Goal: Task Accomplishment & Management: Complete application form

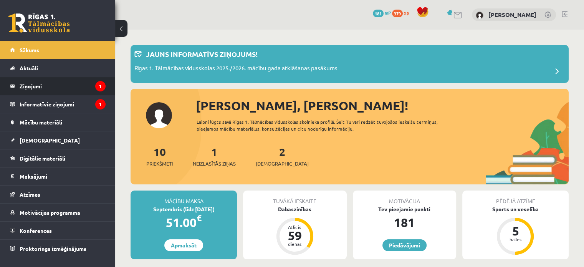
click at [71, 81] on legend "Ziņojumi 1" at bounding box center [63, 86] width 86 height 18
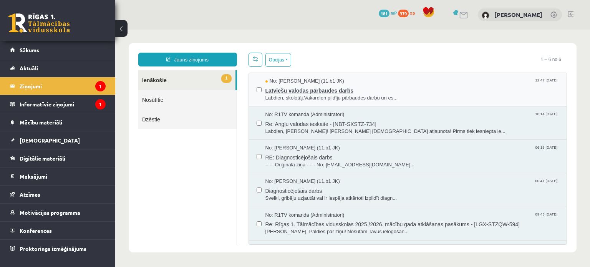
click at [440, 97] on span "Labdien, skolotāj.Vakardien pildīju pārbaudes darbu un es..." at bounding box center [412, 97] width 294 height 7
click at [432, 98] on span "Labdien, skolotāj.Vakardien pildīju pārbaudes darbu un es..." at bounding box center [412, 97] width 294 height 7
click at [364, 97] on span "Labdien, skolotāj.Vakardien pildīju pārbaudes darbu un es..." at bounding box center [412, 97] width 294 height 7
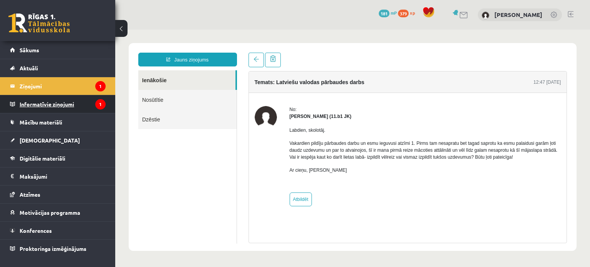
click at [82, 105] on legend "Informatīvie ziņojumi 1" at bounding box center [63, 104] width 86 height 18
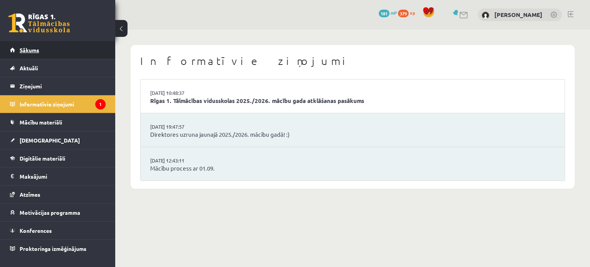
click at [89, 53] on link "Sākums" at bounding box center [58, 50] width 96 height 18
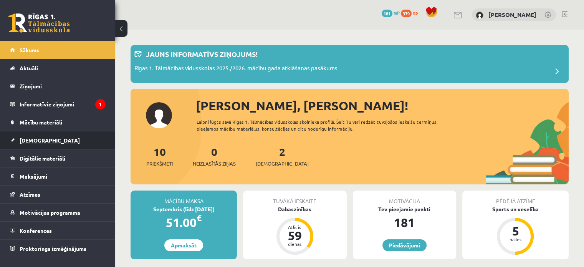
click at [75, 137] on link "[DEMOGRAPHIC_DATA]" at bounding box center [58, 140] width 96 height 18
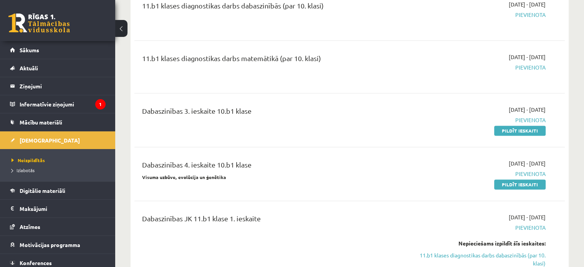
scroll to position [981, 0]
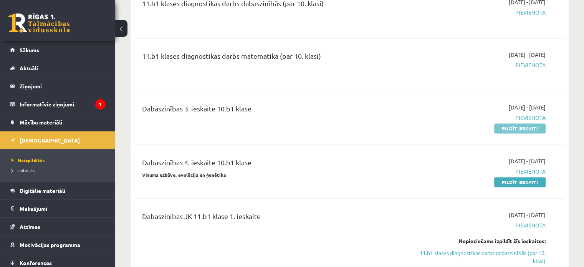
click at [502, 123] on link "Pildīt ieskaiti" at bounding box center [519, 128] width 51 height 10
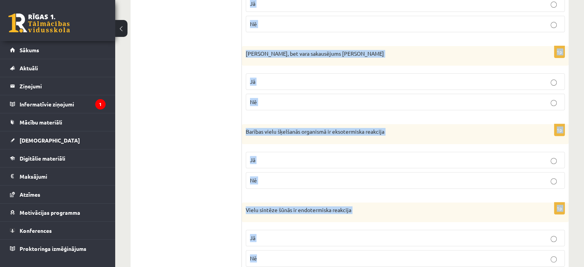
scroll to position [451, 0]
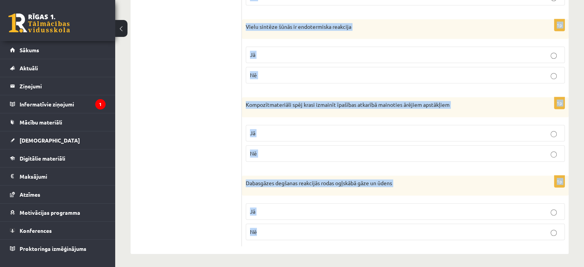
drag, startPoint x: 247, startPoint y: 110, endPoint x: 311, endPoint y: 239, distance: 144.4
copy form "No kokmateriāliem būvēta māja sasilst un atdziest ātrāk nekā mūra māja Jā Nē 1p…"
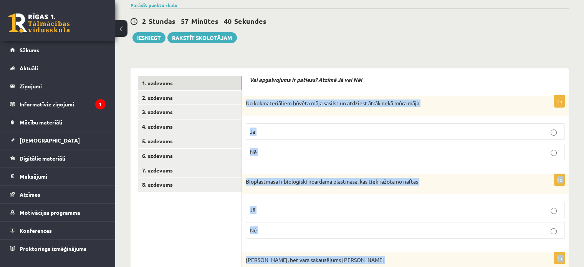
scroll to position [44, 0]
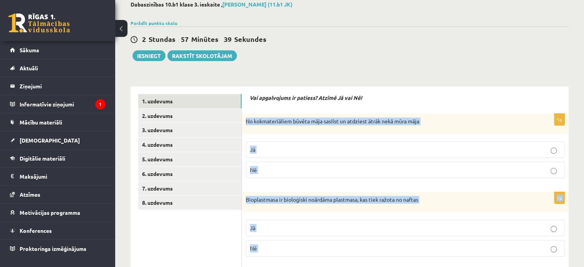
click at [307, 134] on div "1p No kokmateriāliem būvēta māja sasilst un atdziest ātrāk nekā mūra māja Jā Nē" at bounding box center [405, 149] width 327 height 71
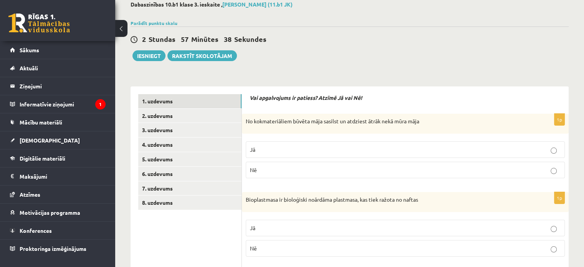
click at [424, 146] on p "Jā" at bounding box center [405, 150] width 311 height 8
click at [370, 247] on p "Nē" at bounding box center [405, 248] width 311 height 8
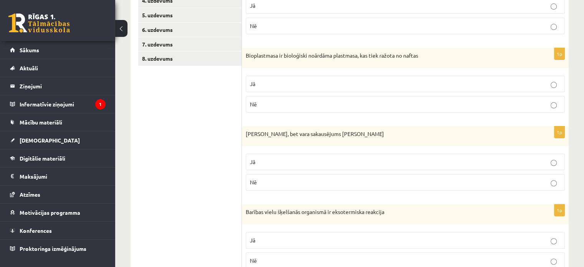
scroll to position [190, 0]
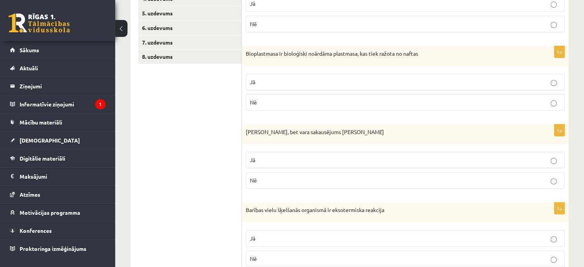
click at [509, 167] on label "Jā" at bounding box center [405, 160] width 319 height 17
click at [525, 239] on p "Jā" at bounding box center [405, 238] width 311 height 8
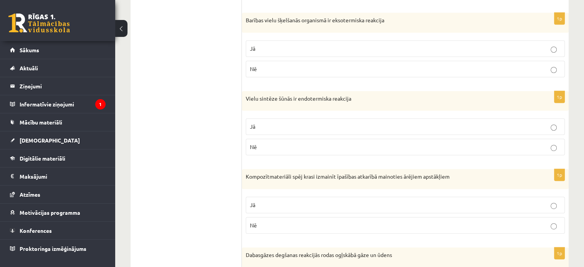
scroll to position [380, 0]
click at [495, 124] on p "Jā" at bounding box center [405, 126] width 311 height 8
click at [502, 222] on p "Nē" at bounding box center [405, 224] width 311 height 8
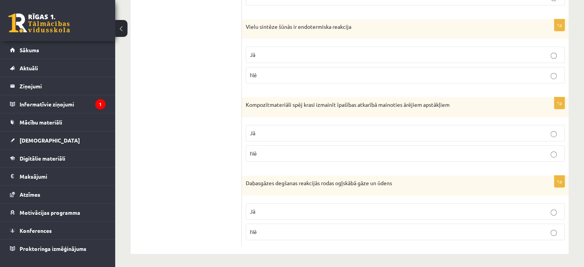
click at [511, 209] on p "Jā" at bounding box center [405, 211] width 311 height 8
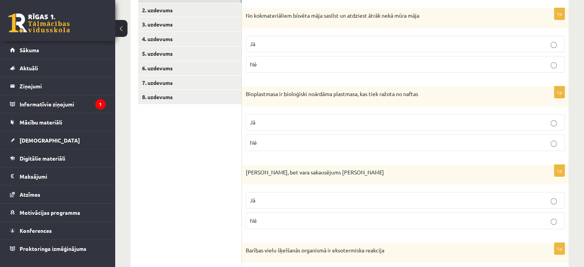
scroll to position [0, 0]
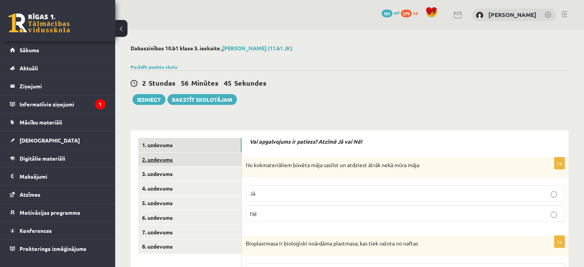
click at [194, 162] on link "2. uzdevums" at bounding box center [189, 159] width 103 height 14
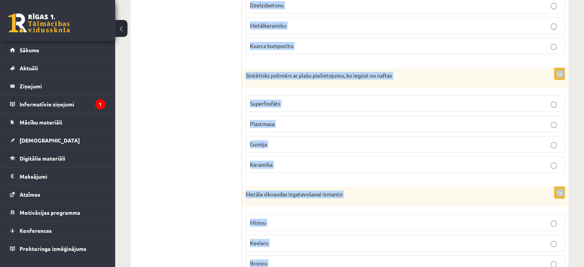
scroll to position [497, 0]
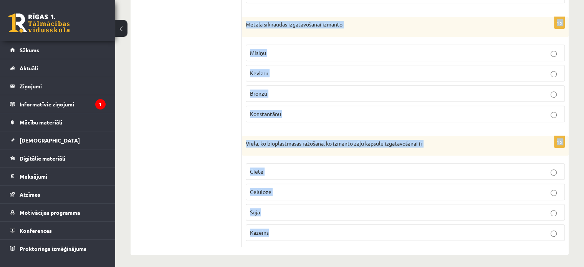
drag, startPoint x: 250, startPoint y: 74, endPoint x: 307, endPoint y: 237, distance: 173.2
copy form "Izvēlies apgalvojumam pareizo atbildi! 1p Iežus, kas satur kalcītus, plaši izma…"
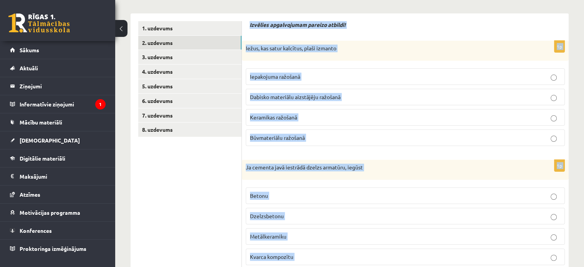
scroll to position [48, 0]
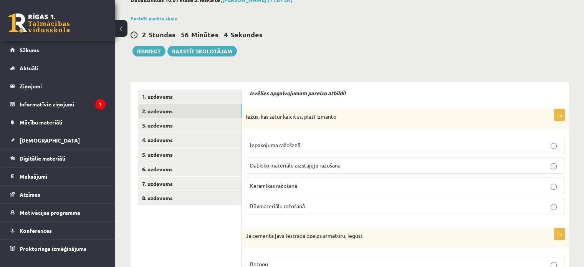
click at [256, 203] on span "Būvmateriālu ražošanā" at bounding box center [277, 205] width 55 height 7
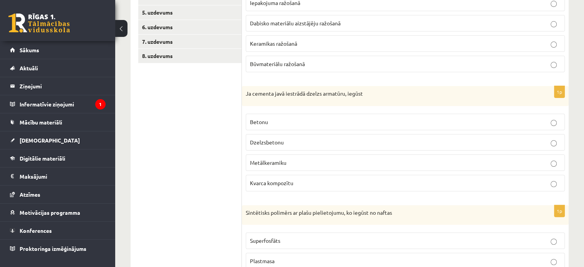
scroll to position [192, 0]
click at [305, 140] on p "Dzelzsbetonu" at bounding box center [405, 141] width 311 height 8
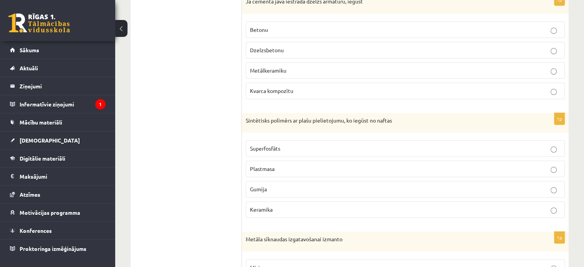
scroll to position [309, 0]
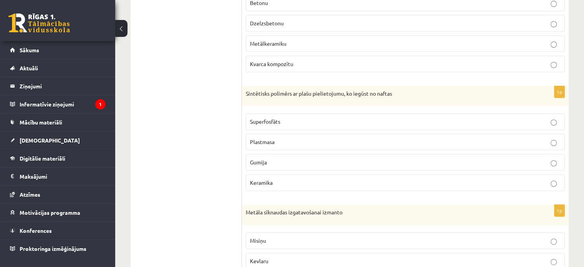
click at [453, 142] on p "Plastmasa" at bounding box center [405, 142] width 311 height 8
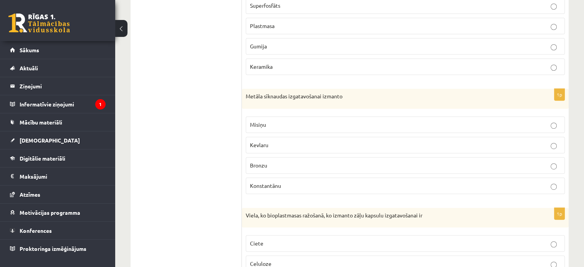
scroll to position [430, 0]
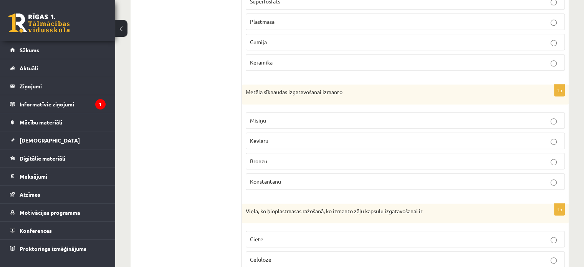
click at [501, 157] on p "Bronzu" at bounding box center [405, 161] width 311 height 8
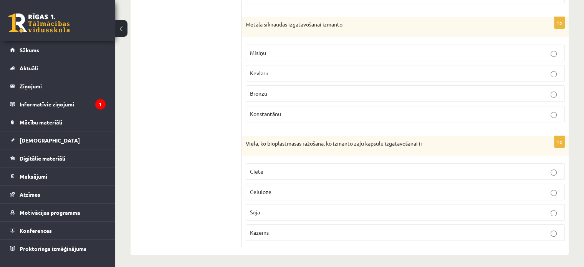
click at [310, 174] on label "Ciete" at bounding box center [405, 171] width 319 height 17
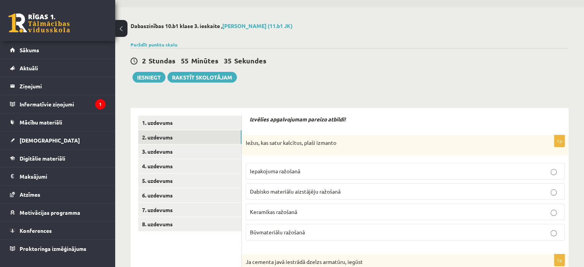
scroll to position [0, 0]
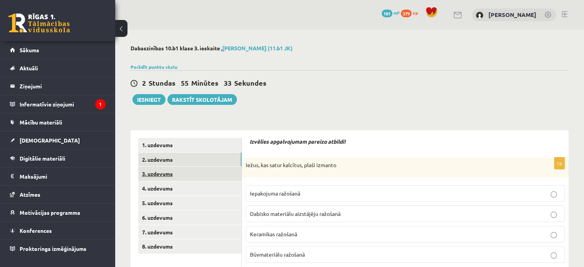
click at [217, 173] on link "3. uzdevums" at bounding box center [189, 174] width 103 height 14
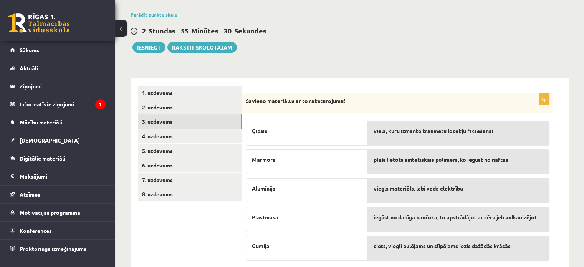
scroll to position [72, 0]
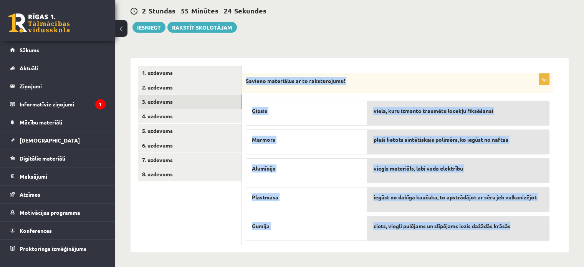
drag, startPoint x: 246, startPoint y: 81, endPoint x: 523, endPoint y: 227, distance: 313.5
click at [523, 227] on div "5p Savieno materiālus ar to raksturojumu! Ģipsis Marmors Alumīnijs Plastmasa Gu…" at bounding box center [397, 159] width 311 height 172
copy div "Savieno materiālus ar to raksturojumu! Ģipsis Marmors Alumīnijs Plastmasa Gumij…"
click at [578, 164] on div "Dabaszinības 10.b1 klase 3. ieskaite , Marta Broka (11.b1 JK) Parādīt punktu sk…" at bounding box center [349, 112] width 469 height 310
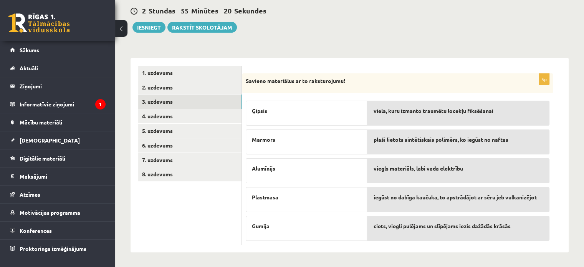
click at [307, 107] on p "Ģipsis" at bounding box center [306, 111] width 109 height 8
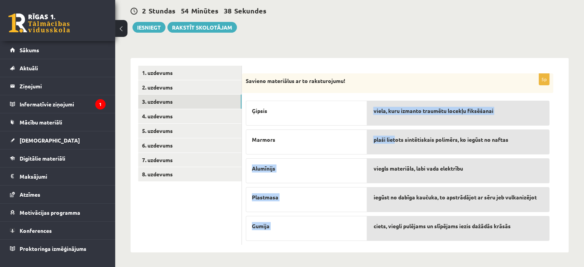
drag, startPoint x: 306, startPoint y: 135, endPoint x: 395, endPoint y: 146, distance: 89.8
click at [395, 146] on fieldset "Ģipsis Marmors Alumīnijs Plastmasa Gumija viela, kuru izmanto traumētu locekļu …" at bounding box center [398, 169] width 304 height 144
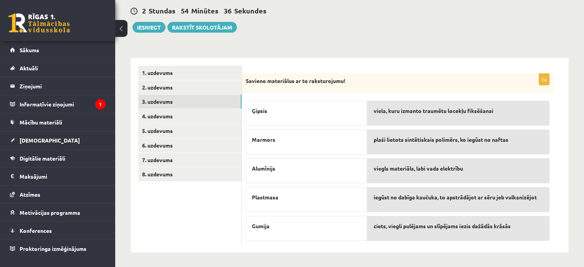
click at [392, 70] on form "5p Savieno materiālus ar to raksturojumu! Ģipsis Marmors Alumīnijs Plastmasa Gu…" at bounding box center [405, 155] width 311 height 179
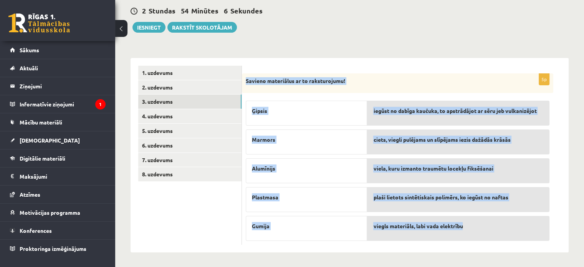
drag, startPoint x: 246, startPoint y: 79, endPoint x: 468, endPoint y: 222, distance: 264.7
click at [468, 222] on div "5p Savieno materiālus ar to raksturojumu! Ģipsis Marmors Alumīnijs Plastmasa Gu…" at bounding box center [397, 159] width 311 height 172
copy div "Savieno materiālus ar to raksturojumu! Ģipsis Marmors Alumīnijs Plastmasa Gumij…"
click at [326, 57] on div "**********" at bounding box center [350, 151] width 438 height 202
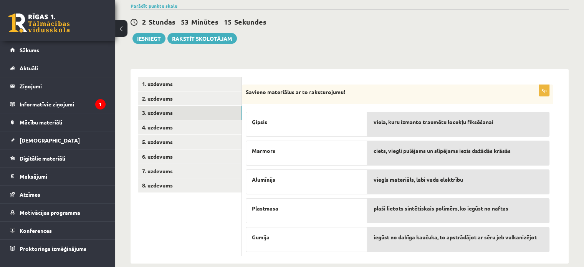
scroll to position [60, 0]
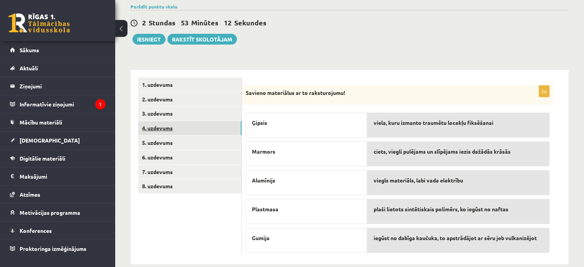
click at [189, 129] on link "4. uzdevums" at bounding box center [189, 128] width 103 height 14
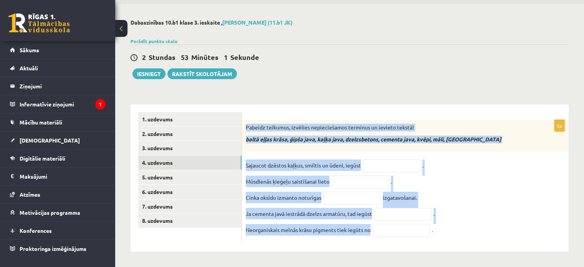
drag, startPoint x: 246, startPoint y: 123, endPoint x: 382, endPoint y: 232, distance: 174.6
click at [382, 232] on div "5p Pabeidz teikumus, izvēlies nepieciešamos terminus un ievieto tekstā! baltā e…" at bounding box center [405, 182] width 327 height 124
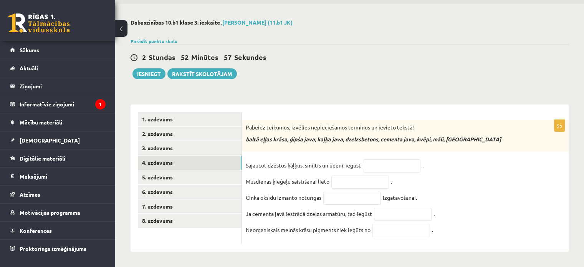
drag, startPoint x: 443, startPoint y: 228, endPoint x: 245, endPoint y: 161, distance: 209.0
click at [245, 161] on div "5p Pabeidz teikumus, izvēlies nepieciešamos terminus un ievieto tekstā! baltā e…" at bounding box center [405, 182] width 327 height 124
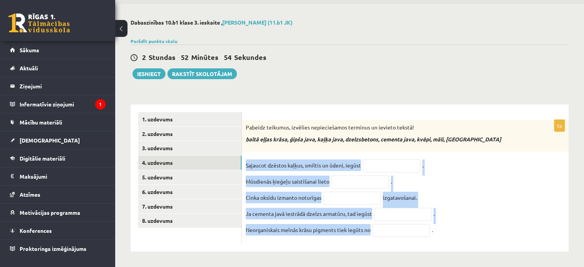
drag, startPoint x: 246, startPoint y: 162, endPoint x: 408, endPoint y: 232, distance: 176.7
click at [408, 232] on fieldset "Sajaucot dzēstos kaļķus, smiltis un ūdeni, iegūst . Mūsdienās ķieģeļu saistīšan…" at bounding box center [405, 199] width 319 height 81
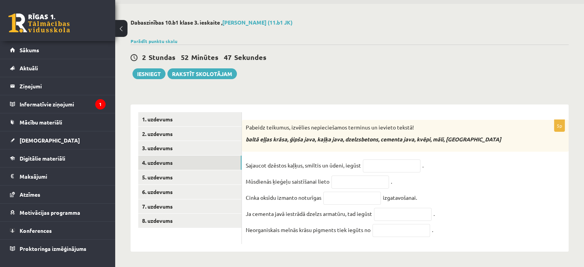
drag, startPoint x: 408, startPoint y: 232, endPoint x: 542, endPoint y: 233, distance: 133.6
click at [542, 233] on fieldset "Sajaucot dzēstos kaļķus, smiltis un ūdeni, iegūst . Mūsdienās ķieģeļu saistīšan…" at bounding box center [405, 199] width 319 height 81
click at [244, 122] on div "Pabeidz teikumus, izvēlies nepieciešamos terminus un ievieto tekstā! baltā eļļa…" at bounding box center [405, 136] width 327 height 32
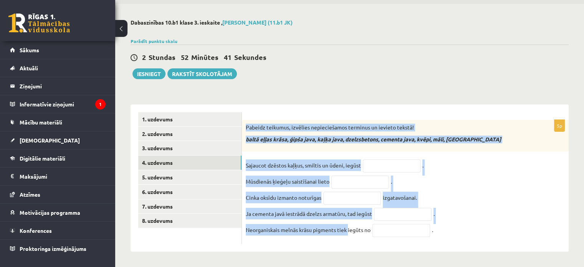
drag, startPoint x: 247, startPoint y: 122, endPoint x: 351, endPoint y: 233, distance: 152.4
click at [349, 234] on div "5p Pabeidz teikumus, izvēlies nepieciešamos terminus un ievieto tekstā! baltā e…" at bounding box center [405, 182] width 327 height 124
click at [352, 233] on p "Neorganiskais melnās krāsu pigments tiek iegūts no" at bounding box center [308, 230] width 125 height 12
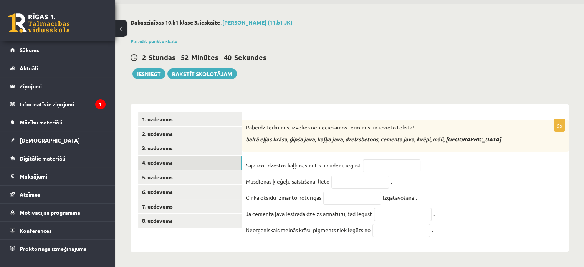
click at [359, 233] on p "Neorganiskais melnās krāsu pigments tiek iegūts no" at bounding box center [308, 230] width 125 height 12
drag, startPoint x: 359, startPoint y: 233, endPoint x: 366, endPoint y: 232, distance: 6.6
click at [366, 232] on p "Neorganiskais melnās krāsu pigments tiek iegūts no" at bounding box center [308, 230] width 125 height 12
click at [440, 216] on fieldset "Sajaucot dzēstos kaļķus, smiltis un ūdeni, iegūst . Mūsdienās ķieģeļu saistīšan…" at bounding box center [405, 199] width 319 height 81
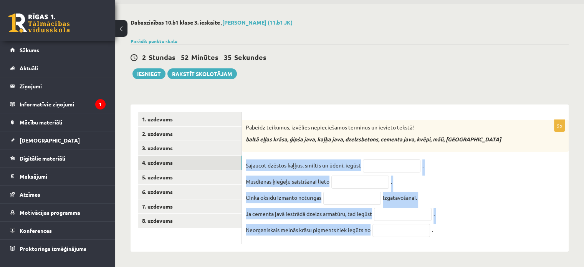
drag, startPoint x: 246, startPoint y: 161, endPoint x: 382, endPoint y: 233, distance: 154.1
click at [381, 233] on fieldset "Sajaucot dzēstos kaļķus, smiltis un ūdeni, iegūst . Mūsdienās ķieģeļu saistīšan…" at bounding box center [405, 199] width 319 height 81
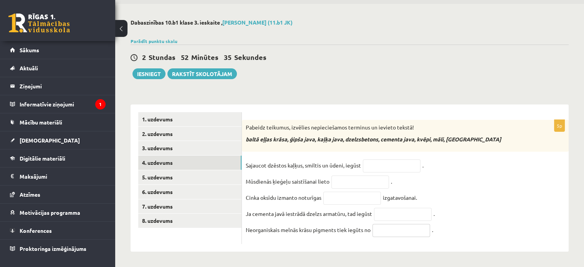
click at [387, 233] on input "text" at bounding box center [401, 230] width 58 height 13
click at [391, 232] on input "text" at bounding box center [401, 230] width 58 height 13
click at [391, 233] on input "text" at bounding box center [401, 230] width 58 height 13
click at [460, 233] on fieldset "Sajaucot dzēstos kaļķus, smiltis un ūdeni, iegūst . Mūsdienās ķieģeļu saistīšan…" at bounding box center [405, 199] width 319 height 81
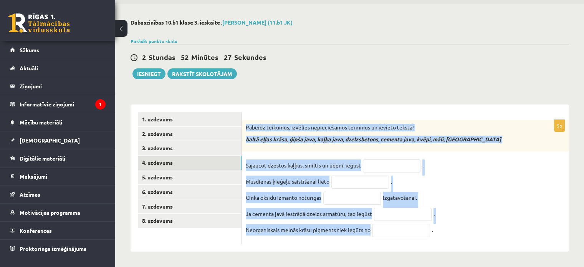
drag, startPoint x: 247, startPoint y: 122, endPoint x: 371, endPoint y: 225, distance: 161.5
click at [371, 225] on div "5p Pabeidz teikumus, izvēlies nepieciešamos terminus un ievieto tekstā! baltā e…" at bounding box center [405, 182] width 327 height 124
copy div "Pabeidz teikumus, izvēlies nepieciešamos terminus un ievieto tekstā! baltā eļļa…"
click at [394, 163] on input "text" at bounding box center [392, 165] width 58 height 13
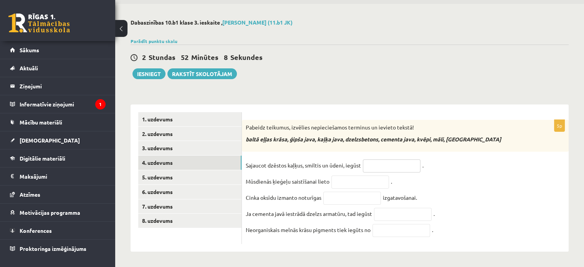
click at [372, 162] on input "text" at bounding box center [392, 165] width 58 height 13
type input "**********"
click at [368, 175] on input "text" at bounding box center [360, 181] width 58 height 13
type input "**********"
click at [340, 197] on input "text" at bounding box center [352, 198] width 58 height 13
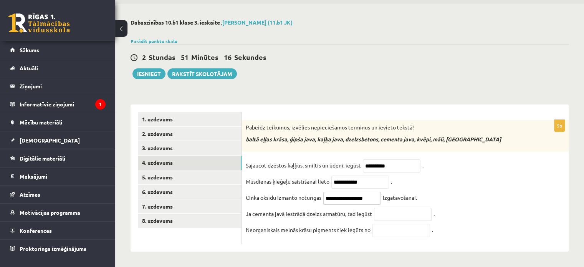
type input "**********"
click at [409, 217] on input "text" at bounding box center [403, 214] width 58 height 13
type input "**********"
click at [389, 229] on input "text" at bounding box center [401, 230] width 58 height 13
type input "*******"
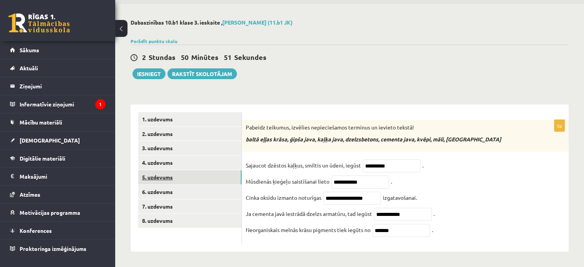
click at [181, 177] on link "5. uzdevums" at bounding box center [189, 177] width 103 height 14
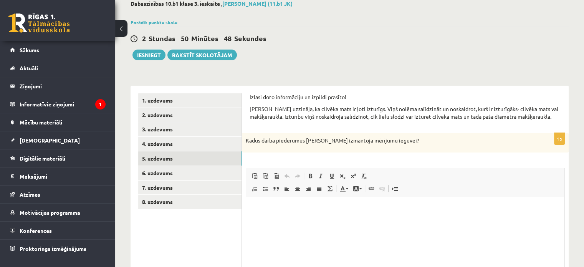
scroll to position [42, 0]
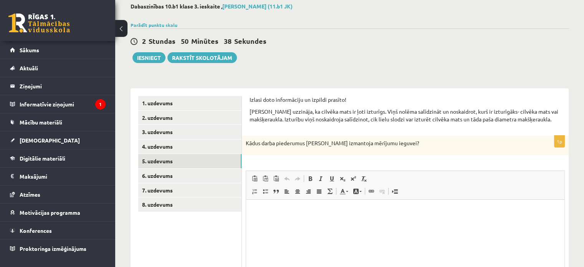
click at [250, 97] on p "Izlasi doto informāciju un izpildi prasīto!" at bounding box center [405, 100] width 311 height 8
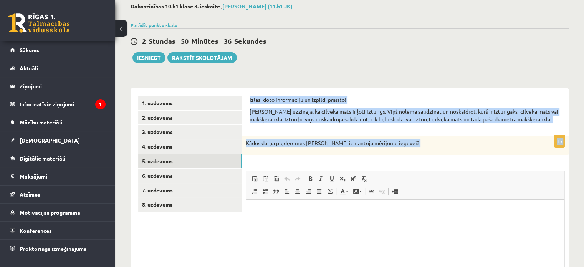
drag, startPoint x: 250, startPoint y: 97, endPoint x: 391, endPoint y: 142, distance: 148.5
copy form "Izlasi doto informāciju un izpildi prasīto! Kārlis uzzināja, ka cilvēka mats ir…"
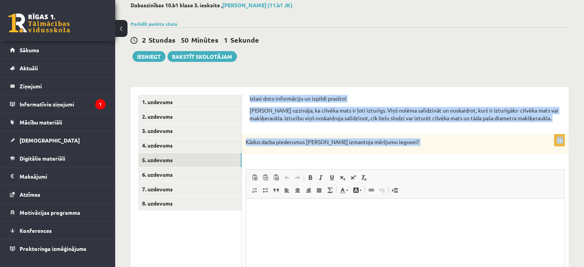
scroll to position [51, 0]
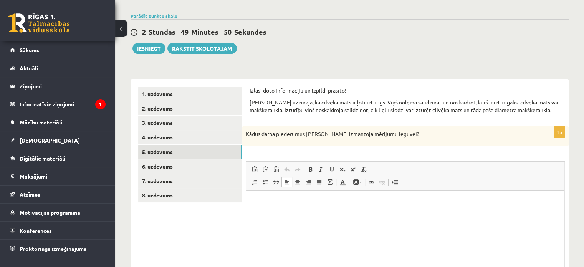
click at [353, 208] on html at bounding box center [405, 201] width 318 height 23
drag, startPoint x: 353, startPoint y: 207, endPoint x: 341, endPoint y: 194, distance: 18.0
click at [341, 194] on html at bounding box center [405, 201] width 318 height 23
drag, startPoint x: 341, startPoint y: 194, endPoint x: 336, endPoint y: 197, distance: 5.9
click at [336, 197] on html at bounding box center [405, 201] width 318 height 23
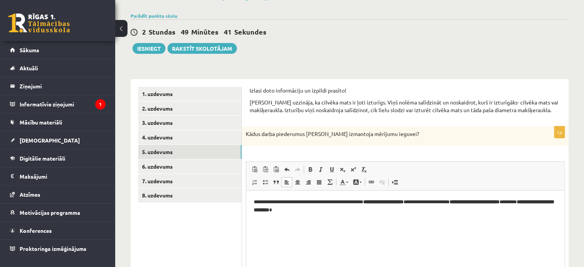
click at [476, 200] on p "**********" at bounding box center [405, 206] width 303 height 16
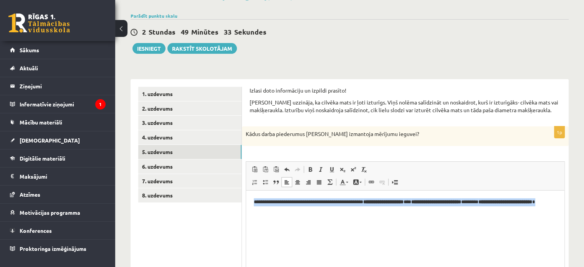
drag, startPoint x: 254, startPoint y: 202, endPoint x: 296, endPoint y: 211, distance: 42.9
click at [296, 211] on p "**********" at bounding box center [405, 206] width 303 height 16
click at [311, 169] on span at bounding box center [310, 169] width 6 height 6
click at [306, 217] on html "**********" at bounding box center [405, 205] width 318 height 31
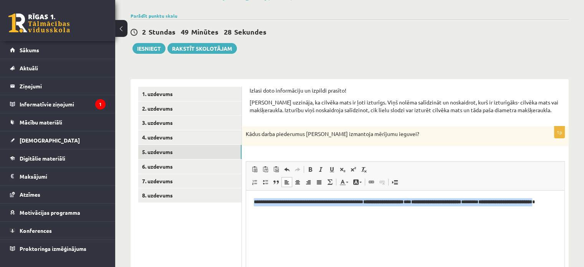
drag, startPoint x: 253, startPoint y: 202, endPoint x: 295, endPoint y: 210, distance: 42.3
click at [295, 210] on p "**********" at bounding box center [405, 206] width 303 height 16
click at [310, 167] on span at bounding box center [310, 169] width 6 height 6
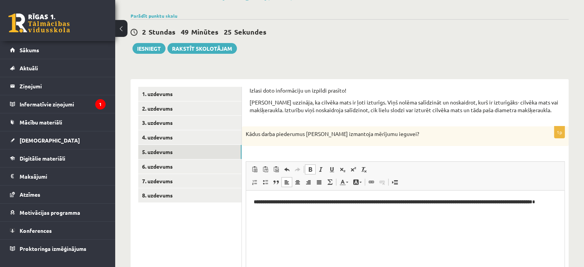
click at [310, 167] on span at bounding box center [310, 169] width 6 height 6
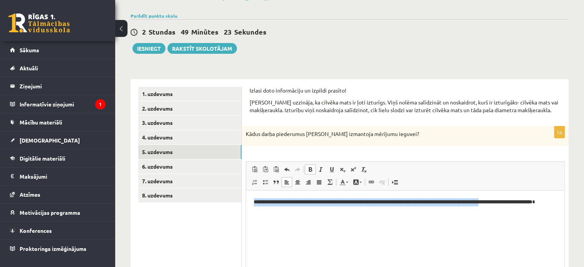
click at [310, 167] on span at bounding box center [310, 169] width 6 height 6
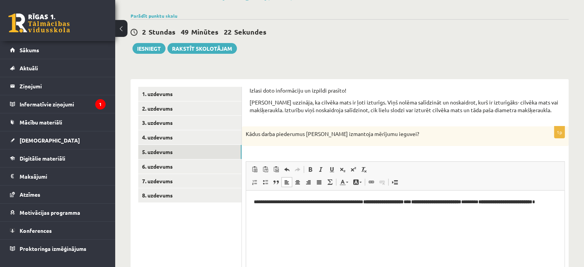
click at [306, 206] on p "**********" at bounding box center [405, 206] width 303 height 16
click at [432, 201] on p "**********" at bounding box center [405, 206] width 303 height 16
drag, startPoint x: 379, startPoint y: 203, endPoint x: 430, endPoint y: 201, distance: 51.5
click at [404, 201] on b "**********" at bounding box center [383, 201] width 40 height 5
click at [310, 165] on link "Treknraksts Klaviatūras saīsne vadīšanas taustiņš+B" at bounding box center [310, 169] width 11 height 10
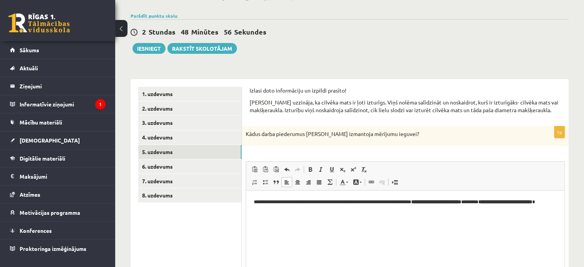
click at [407, 220] on html "**********" at bounding box center [405, 205] width 318 height 31
drag, startPoint x: 437, startPoint y: 203, endPoint x: 497, endPoint y: 203, distance: 60.7
click at [461, 203] on strong "**********" at bounding box center [436, 201] width 50 height 5
click at [307, 167] on span at bounding box center [310, 169] width 6 height 6
click at [309, 167] on span at bounding box center [310, 169] width 6 height 6
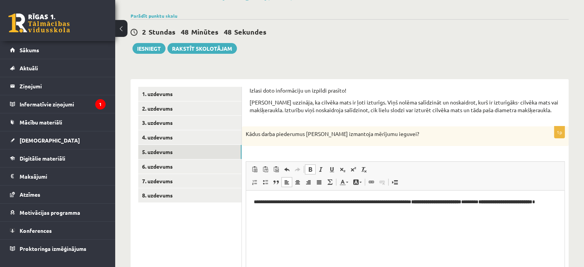
click at [310, 170] on span at bounding box center [310, 169] width 6 height 6
click at [312, 169] on span at bounding box center [310, 169] width 6 height 6
click at [399, 217] on html "**********" at bounding box center [405, 205] width 318 height 31
drag, startPoint x: 435, startPoint y: 202, endPoint x: 499, endPoint y: 199, distance: 64.6
click at [499, 199] on p "**********" at bounding box center [405, 206] width 303 height 16
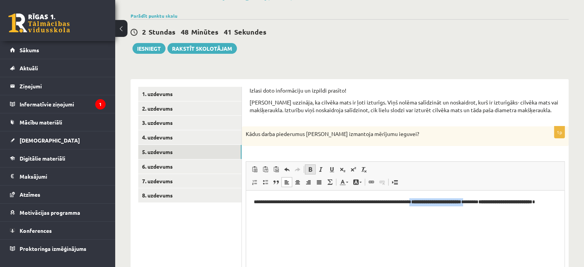
click at [310, 169] on span at bounding box center [310, 169] width 6 height 6
click at [311, 169] on span at bounding box center [310, 169] width 6 height 6
click at [367, 220] on html "**********" at bounding box center [405, 205] width 318 height 31
click at [498, 204] on p "**********" at bounding box center [405, 206] width 303 height 16
drag, startPoint x: 436, startPoint y: 201, endPoint x: 498, endPoint y: 200, distance: 62.2
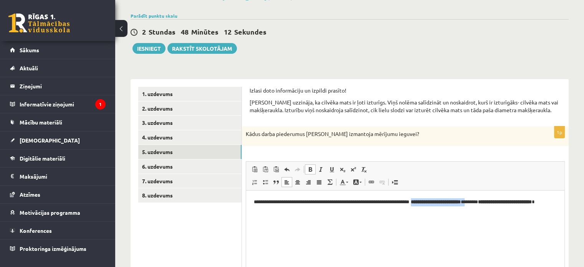
click at [498, 200] on p "**********" at bounding box center [405, 206] width 303 height 16
click at [314, 169] on link "Treknraksts Klaviatūras saīsne vadīšanas taustiņš+B" at bounding box center [310, 169] width 11 height 10
click at [379, 213] on p "**********" at bounding box center [405, 206] width 303 height 16
click at [460, 211] on p "**********" at bounding box center [405, 206] width 303 height 16
drag, startPoint x: 510, startPoint y: 205, endPoint x: 522, endPoint y: 206, distance: 12.7
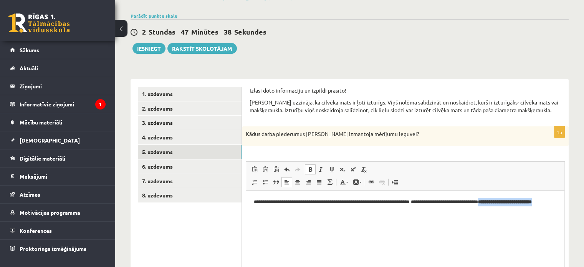
click at [522, 206] on p "**********" at bounding box center [405, 206] width 303 height 16
click at [308, 170] on span at bounding box center [310, 169] width 6 height 6
click at [301, 211] on p "**********" at bounding box center [405, 206] width 303 height 16
click at [308, 212] on p "**********" at bounding box center [405, 206] width 303 height 16
click at [305, 215] on html "**********" at bounding box center [405, 205] width 318 height 31
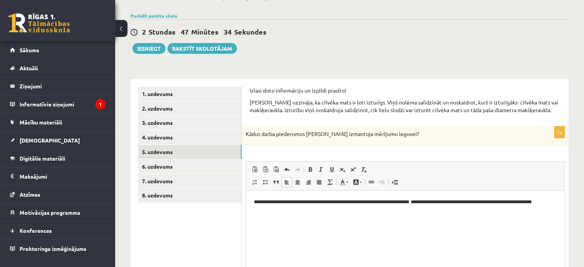
click at [299, 214] on p "**********" at bounding box center [405, 206] width 303 height 16
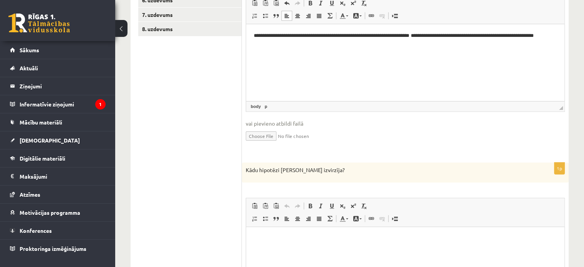
scroll to position [230, 0]
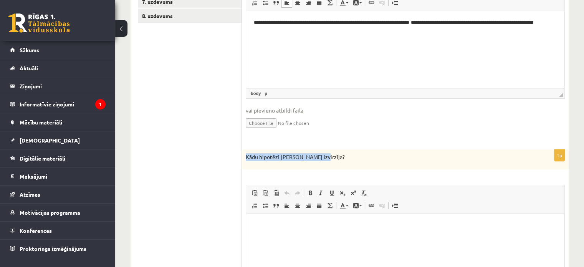
drag, startPoint x: 246, startPoint y: 157, endPoint x: 316, endPoint y: 156, distance: 70.3
click at [316, 156] on p "Kādu hipotēzi Kārlis izvirzīja?" at bounding box center [386, 157] width 281 height 8
copy p "Kādu hipotēzi Kārlis izvirzīja?"
click at [369, 227] on p "Bagātinātā teksta redaktors, wiswyg-editor-user-answer-47363741764640" at bounding box center [405, 225] width 303 height 8
click at [369, 237] on html at bounding box center [405, 224] width 318 height 23
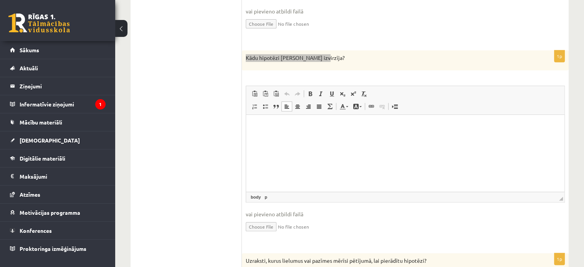
scroll to position [333, 0]
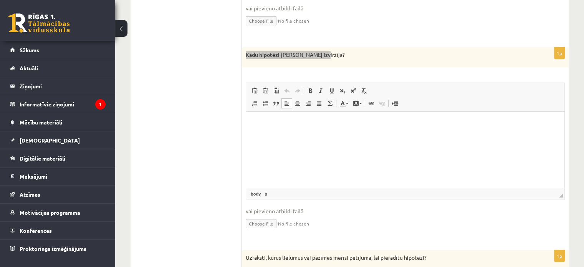
click at [494, 124] on p "Bagātinātā teksta redaktors, wiswyg-editor-user-answer-47363741764640" at bounding box center [405, 123] width 303 height 8
click at [481, 125] on p "Bagātinātā teksta redaktors, wiswyg-editor-user-answer-47363741764640" at bounding box center [405, 123] width 303 height 8
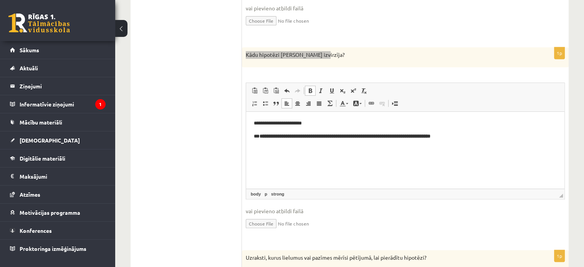
click at [260, 137] on p "**********" at bounding box center [405, 136] width 303 height 8
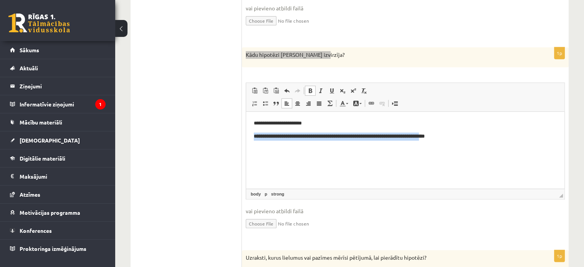
drag, startPoint x: 252, startPoint y: 137, endPoint x: 455, endPoint y: 128, distance: 203.0
click at [455, 128] on html "**********" at bounding box center [405, 129] width 318 height 36
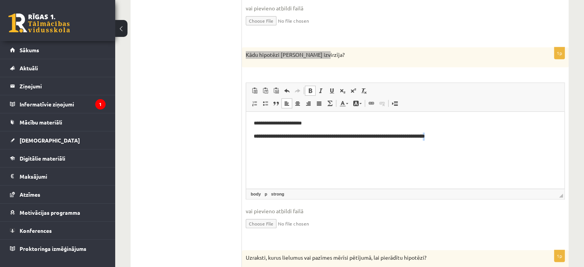
click at [463, 130] on body "**********" at bounding box center [405, 129] width 303 height 21
click at [465, 142] on html "**********" at bounding box center [405, 129] width 318 height 36
click at [465, 139] on p "**********" at bounding box center [405, 136] width 303 height 8
drag, startPoint x: 256, startPoint y: 136, endPoint x: 305, endPoint y: 130, distance: 49.1
click at [305, 130] on body "**********" at bounding box center [405, 129] width 303 height 21
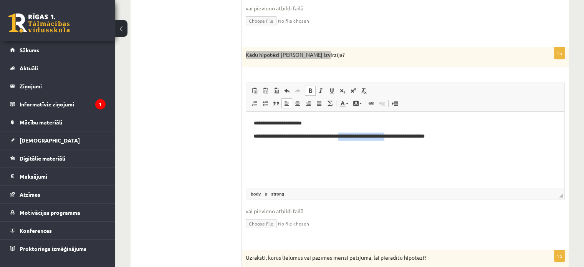
drag, startPoint x: 355, startPoint y: 131, endPoint x: 407, endPoint y: 141, distance: 52.7
click at [407, 141] on html "**********" at bounding box center [405, 129] width 318 height 36
click at [425, 137] on strong "**********" at bounding box center [339, 135] width 171 height 5
drag, startPoint x: 257, startPoint y: 139, endPoint x: 458, endPoint y: 135, distance: 201.6
click at [425, 135] on strong "**********" at bounding box center [339, 135] width 171 height 5
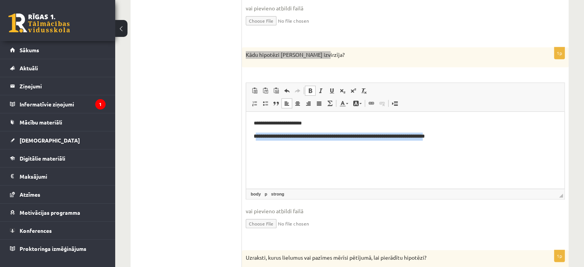
click at [307, 90] on span at bounding box center [310, 91] width 6 height 6
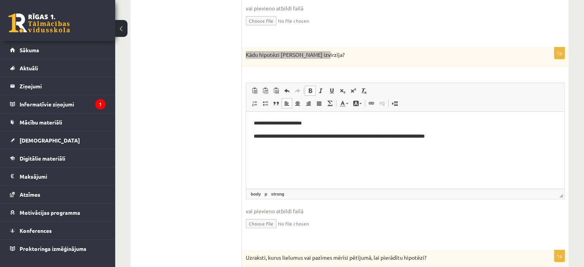
click at [309, 89] on span at bounding box center [310, 91] width 6 height 6
click at [312, 91] on span at bounding box center [310, 91] width 6 height 6
click at [287, 142] on html "**********" at bounding box center [405, 129] width 318 height 36
click at [291, 136] on strong "**********" at bounding box center [341, 135] width 167 height 5
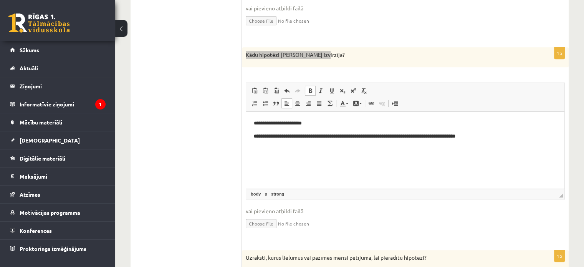
click at [361, 134] on strong "**********" at bounding box center [386, 135] width 138 height 5
click at [368, 136] on strong "**********" at bounding box center [371, 135] width 108 height 5
click at [423, 137] on strong "**********" at bounding box center [388, 135] width 73 height 5
click at [409, 136] on strong "**********" at bounding box center [388, 135] width 73 height 5
click at [420, 138] on strong "**********" at bounding box center [388, 135] width 73 height 5
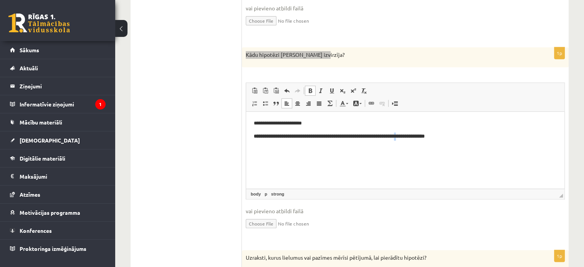
click at [422, 135] on strong "**********" at bounding box center [388, 135] width 73 height 5
click at [425, 135] on strong "**********" at bounding box center [388, 135] width 73 height 5
click at [463, 133] on p "**********" at bounding box center [405, 136] width 303 height 8
click at [257, 134] on strong "**********" at bounding box center [303, 135] width 98 height 5
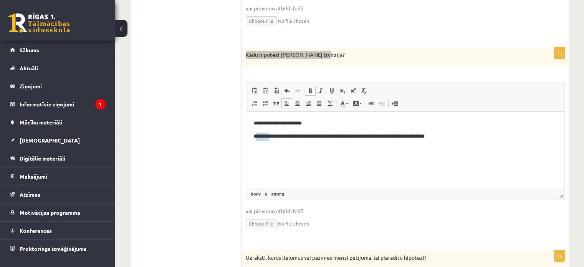
drag, startPoint x: 257, startPoint y: 134, endPoint x: 316, endPoint y: 139, distance: 59.0
click at [283, 137] on strong "**********" at bounding box center [303, 135] width 98 height 5
drag, startPoint x: 316, startPoint y: 139, endPoint x: 379, endPoint y: 137, distance: 63.4
click at [379, 137] on p "**********" at bounding box center [405, 136] width 303 height 8
click at [463, 139] on p "**********" at bounding box center [405, 136] width 303 height 8
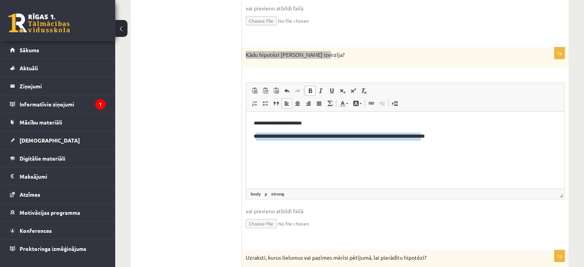
drag, startPoint x: 256, startPoint y: 136, endPoint x: 456, endPoint y: 134, distance: 200.1
click at [456, 134] on p "**********" at bounding box center [405, 136] width 303 height 8
click at [306, 87] on link "Treknraksts Klaviatūras saīsne vadīšanas taustiņš+B" at bounding box center [310, 91] width 11 height 10
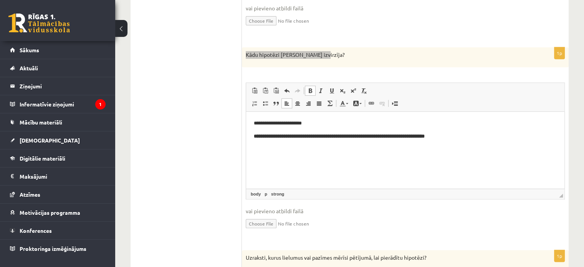
click at [307, 88] on span at bounding box center [310, 91] width 6 height 6
click at [312, 91] on span at bounding box center [310, 91] width 6 height 6
click at [311, 90] on span at bounding box center [310, 91] width 6 height 6
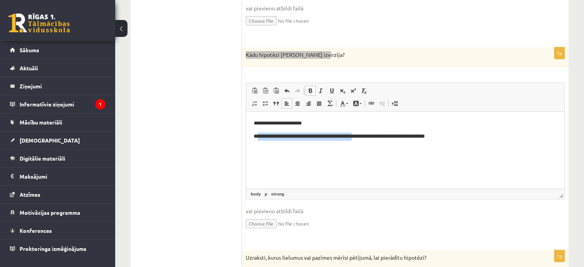
click at [311, 90] on span at bounding box center [310, 91] width 6 height 6
click at [469, 134] on p "**********" at bounding box center [405, 136] width 303 height 8
drag, startPoint x: 257, startPoint y: 137, endPoint x: 461, endPoint y: 134, distance: 204.3
click at [461, 134] on p "**********" at bounding box center [405, 136] width 303 height 8
click at [312, 90] on span at bounding box center [310, 91] width 6 height 6
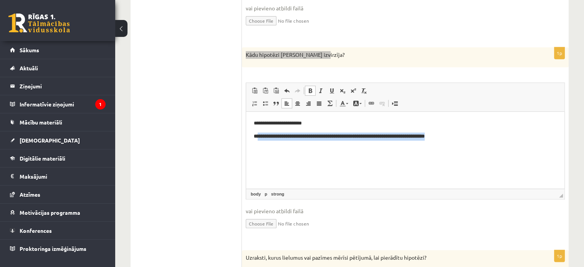
click at [464, 133] on p "**********" at bounding box center [405, 136] width 303 height 8
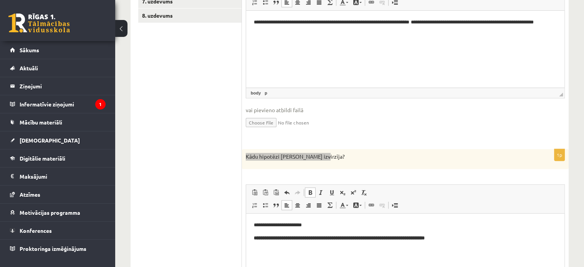
scroll to position [232, 0]
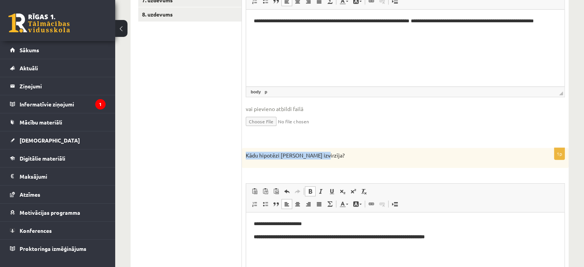
click at [419, 122] on input "file" at bounding box center [405, 121] width 319 height 16
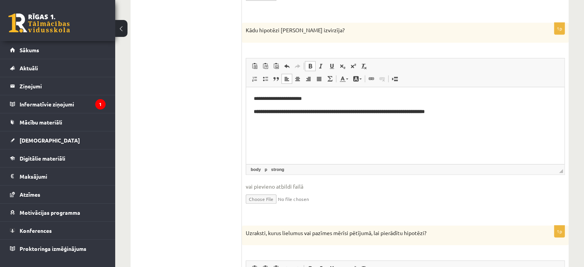
scroll to position [373, 0]
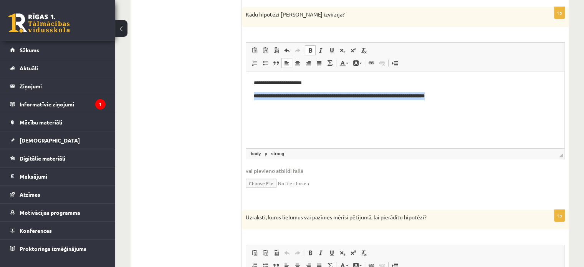
drag, startPoint x: 477, startPoint y: 99, endPoint x: 248, endPoint y: 115, distance: 229.0
click at [248, 108] on html "**********" at bounding box center [405, 89] width 318 height 36
click at [309, 49] on span at bounding box center [310, 50] width 6 height 6
click at [311, 50] on span at bounding box center [310, 50] width 6 height 6
click at [286, 108] on html "**********" at bounding box center [405, 89] width 318 height 36
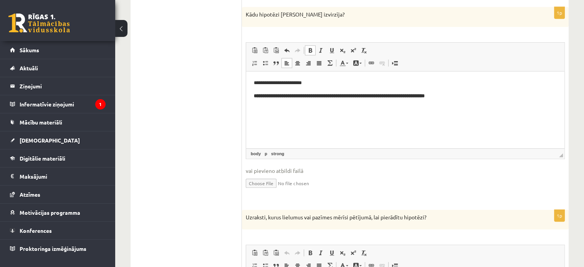
click at [269, 108] on html "**********" at bounding box center [405, 89] width 318 height 36
click at [249, 103] on html "**********" at bounding box center [405, 89] width 318 height 36
click at [321, 83] on p "**********" at bounding box center [405, 83] width 303 height 8
click at [372, 97] on p "**********" at bounding box center [405, 100] width 303 height 16
click at [382, 98] on strong "*" at bounding box center [381, 95] width 4 height 5
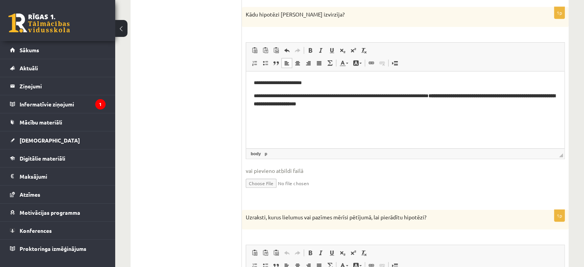
click at [252, 99] on html "**********" at bounding box center [405, 93] width 318 height 44
click at [262, 96] on p "**********" at bounding box center [405, 100] width 303 height 16
click at [400, 108] on html "**********" at bounding box center [405, 93] width 318 height 44
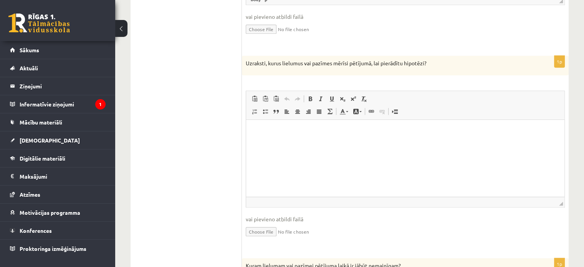
scroll to position [526, 0]
click at [247, 63] on p "Uzraksti, kurus lielumus vai pazīmes mērīsi pētījumā, lai pierādītu hipotēzi?" at bounding box center [386, 64] width 281 height 8
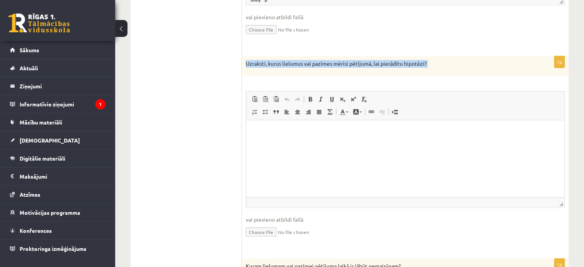
drag, startPoint x: 275, startPoint y: 62, endPoint x: 430, endPoint y: 67, distance: 155.6
click at [430, 67] on div "Uzraksti, kurus lielumus vai pazīmes mērīsi pētījumā, lai pierādītu hipotēzi?" at bounding box center [405, 66] width 327 height 20
copy div "Uzraksti, kurus lielumus vai pazīmes mērīsi pētījumā, lai pierādītu hipotēzi? R…"
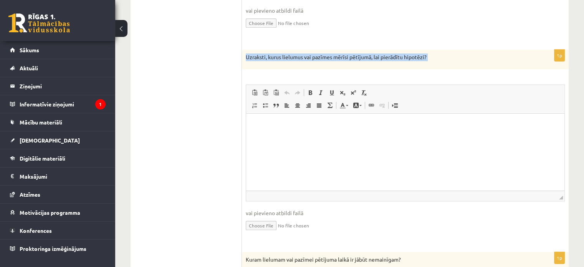
scroll to position [539, 0]
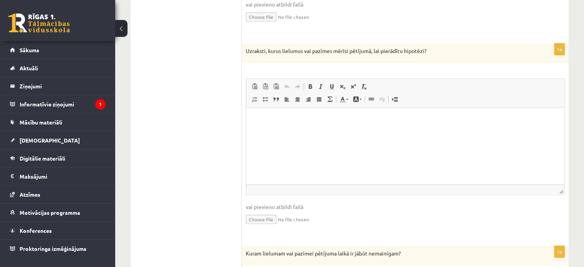
click at [405, 114] on html at bounding box center [405, 119] width 318 height 23
click at [285, 124] on html at bounding box center [405, 119] width 318 height 23
drag, startPoint x: 287, startPoint y: 124, endPoint x: 281, endPoint y: 121, distance: 7.4
click at [281, 121] on p "Bagātinātā teksta redaktors, wiswyg-editor-user-answer-47363725130720" at bounding box center [405, 119] width 303 height 8
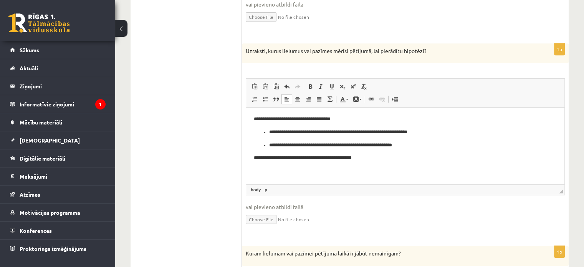
click at [371, 158] on p "**********" at bounding box center [405, 158] width 303 height 8
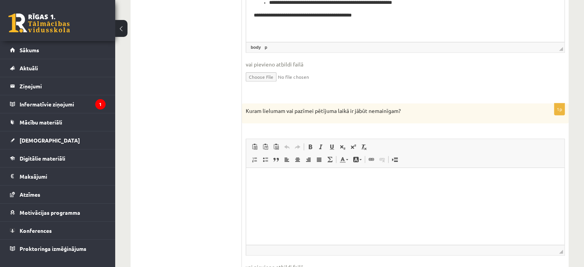
scroll to position [667, 0]
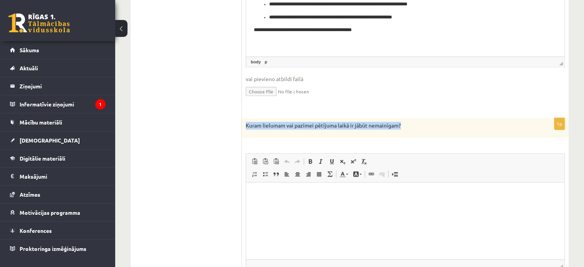
drag, startPoint x: 247, startPoint y: 122, endPoint x: 400, endPoint y: 123, distance: 154.0
click at [400, 123] on p "Kuram lielumam vai pazīmei pētījuma laikā ir jābūt nemainīgam?" at bounding box center [386, 126] width 281 height 8
copy p "Kuram lielumam vai pazīmei pētījuma laikā ir jābūt nemainīgam?"
click at [356, 202] on html at bounding box center [405, 193] width 318 height 23
drag, startPoint x: 356, startPoint y: 202, endPoint x: 326, endPoint y: 195, distance: 30.1
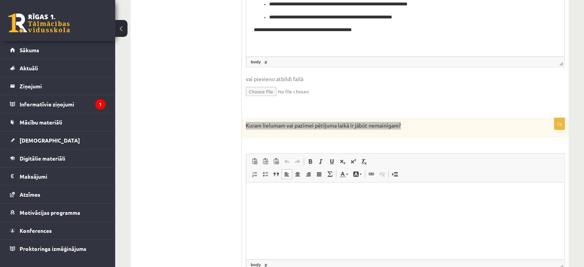
click at [326, 195] on p "Bagātinātā teksta redaktors, wiswyg-editor-user-answer-47363729904160" at bounding box center [405, 194] width 303 height 8
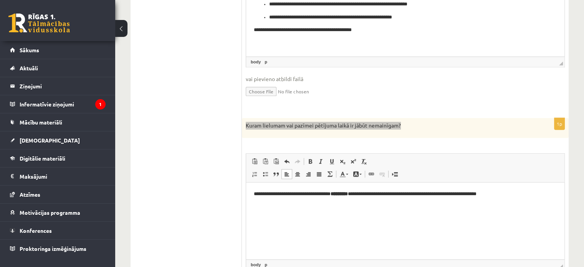
click at [254, 195] on p "**********" at bounding box center [405, 194] width 303 height 8
click at [350, 193] on strong "*********" at bounding box center [341, 193] width 17 height 5
click at [344, 195] on p "**********" at bounding box center [405, 194] width 303 height 8
drag, startPoint x: 344, startPoint y: 195, endPoint x: 356, endPoint y: 195, distance: 11.1
click at [356, 195] on p "**********" at bounding box center [405, 194] width 303 height 8
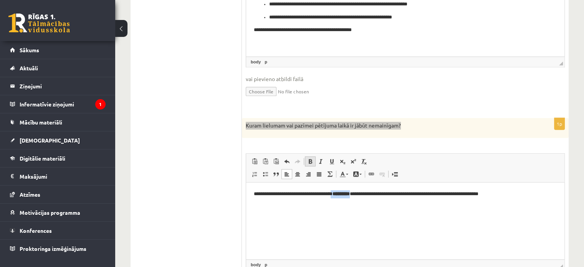
click at [312, 161] on span at bounding box center [310, 161] width 6 height 6
click at [525, 198] on html "**********" at bounding box center [405, 193] width 318 height 23
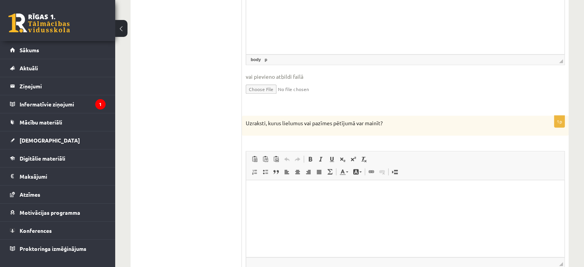
scroll to position [936, 0]
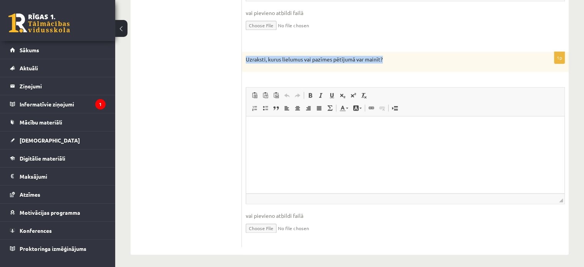
drag, startPoint x: 246, startPoint y: 57, endPoint x: 392, endPoint y: 54, distance: 146.0
click at [392, 56] on p "Uzraksti, kurus lielumus vai pazīmes pētījumā var mainīt?" at bounding box center [386, 60] width 281 height 8
copy p "Uzraksti, kurus lielumus vai pazīmes pētījumā var mainīt?"
click at [300, 137] on html at bounding box center [405, 127] width 318 height 23
click at [298, 139] on html at bounding box center [405, 127] width 318 height 23
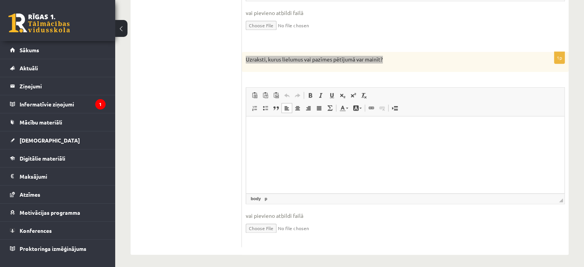
drag, startPoint x: 298, startPoint y: 137, endPoint x: 280, endPoint y: 121, distance: 24.2
click at [280, 121] on html at bounding box center [405, 127] width 318 height 23
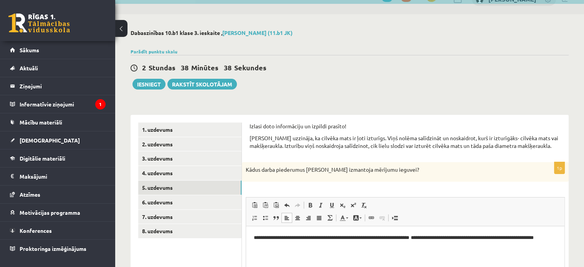
scroll to position [14, 0]
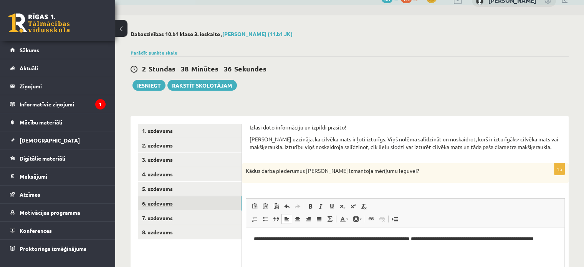
click at [214, 207] on link "6. uzdevums" at bounding box center [189, 203] width 103 height 14
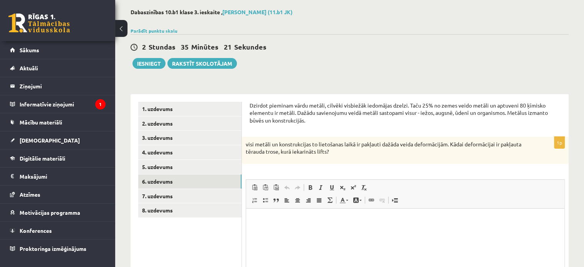
scroll to position [31, 0]
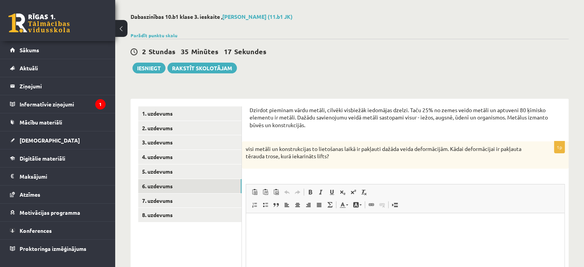
drag, startPoint x: 250, startPoint y: 108, endPoint x: 339, endPoint y: 158, distance: 101.8
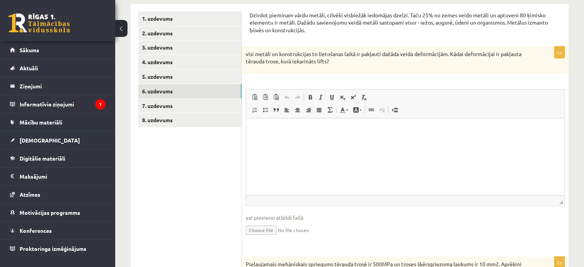
scroll to position [134, 0]
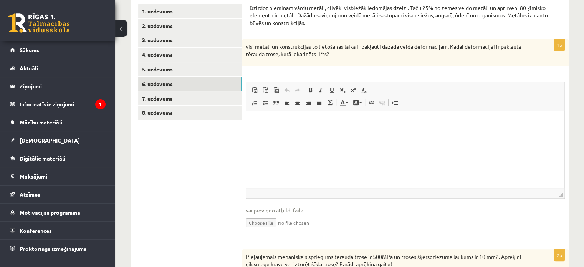
click at [383, 132] on html at bounding box center [405, 122] width 318 height 23
click at [340, 124] on p "Bagātinātā teksta redaktors, wiswyg-editor-user-answer-47363757919260" at bounding box center [405, 122] width 303 height 8
click at [289, 118] on html at bounding box center [405, 122] width 318 height 23
click at [252, 122] on html "**********" at bounding box center [405, 122] width 318 height 23
click at [385, 122] on p "**********" at bounding box center [405, 122] width 303 height 8
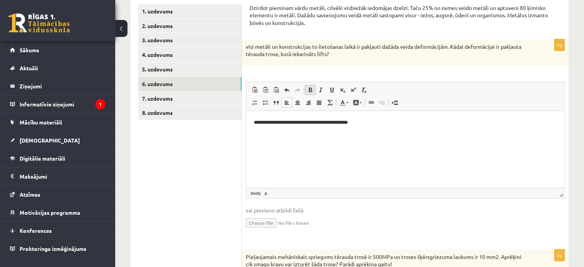
click at [312, 89] on span at bounding box center [310, 90] width 6 height 6
click at [313, 89] on link "Treknraksts Klaviatūras saīsne vadīšanas taustiņš+B" at bounding box center [310, 90] width 11 height 10
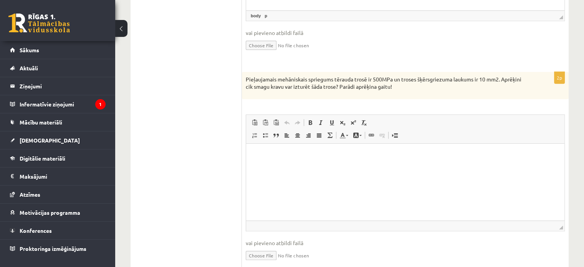
scroll to position [313, 0]
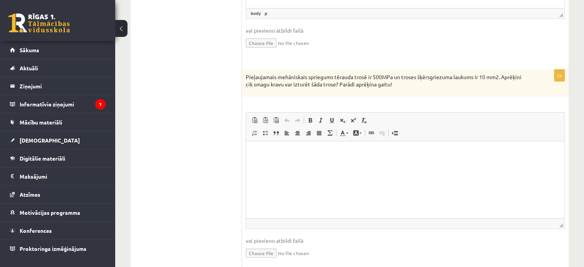
click at [247, 76] on p "Pieļaujamais mehāniskais spriegums tērauda trosē ir 500MPa un troses šķērsgriez…" at bounding box center [386, 80] width 281 height 15
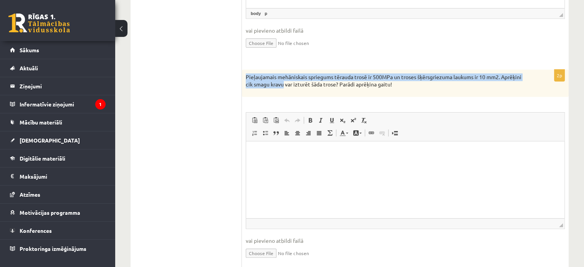
drag, startPoint x: 247, startPoint y: 76, endPoint x: 289, endPoint y: 86, distance: 43.0
click at [277, 86] on p "Pieļaujamais mehāniskais spriegums tērauda trosē ir 500MPa un troses šķērsgriez…" at bounding box center [386, 80] width 281 height 15
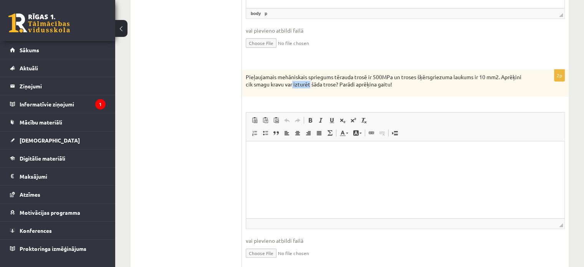
click at [312, 85] on p "Pieļaujamais mehāniskais spriegums tērauda trosē ir 500MPa un troses šķērsgriez…" at bounding box center [386, 80] width 281 height 15
drag, startPoint x: 316, startPoint y: 85, endPoint x: 348, endPoint y: 83, distance: 32.3
click at [348, 83] on p "Pieļaujamais mehāniskais spriegums tērauda trosē ir 500MPa un troses šķērsgriez…" at bounding box center [386, 80] width 281 height 15
click at [405, 89] on div "Pieļaujamais mehāniskais spriegums tērauda trosē ir 500MPa un troses šķērsgriez…" at bounding box center [405, 83] width 327 height 27
drag, startPoint x: 246, startPoint y: 75, endPoint x: 396, endPoint y: 89, distance: 150.7
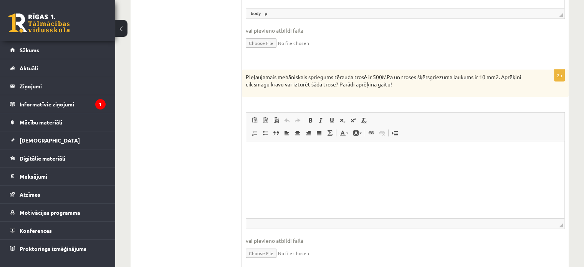
click at [396, 89] on div "Pieļaujamais mehāniskais spriegums tērauda trosē ir 500MPa un troses šķērsgriez…" at bounding box center [405, 83] width 327 height 27
click at [282, 151] on p "Bagātinātā teksta redaktors, wiswyg-editor-user-answer-47363757812040" at bounding box center [405, 153] width 303 height 8
click at [283, 150] on p "Bagātinātā teksta redaktors, wiswyg-editor-user-answer-47363757812040" at bounding box center [405, 153] width 303 height 8
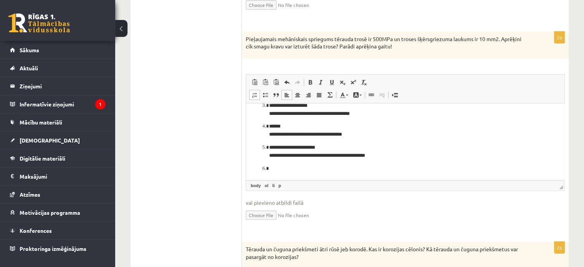
scroll to position [352, 0]
click at [289, 162] on ol "**********" at bounding box center [405, 111] width 303 height 121
click at [285, 166] on p "Bagātinātā teksta redaktors, wiswyg-editor-user-answer-47363757812040" at bounding box center [405, 168] width 272 height 8
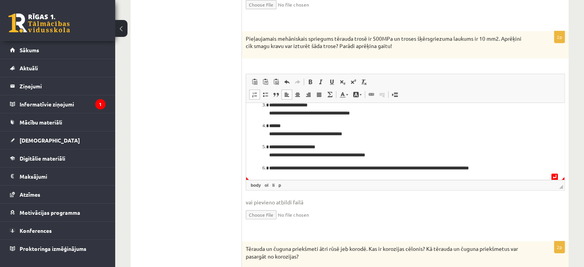
click at [269, 168] on li "**********" at bounding box center [405, 168] width 272 height 8
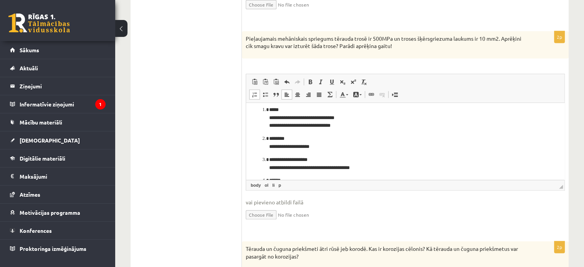
scroll to position [0, 0]
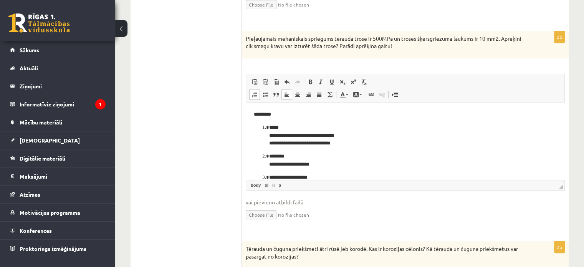
drag, startPoint x: 811, startPoint y: 260, endPoint x: 821, endPoint y: 207, distance: 53.2
click at [435, 142] on p "**********" at bounding box center [402, 135] width 266 height 24
click at [286, 116] on p "*********" at bounding box center [402, 114] width 297 height 8
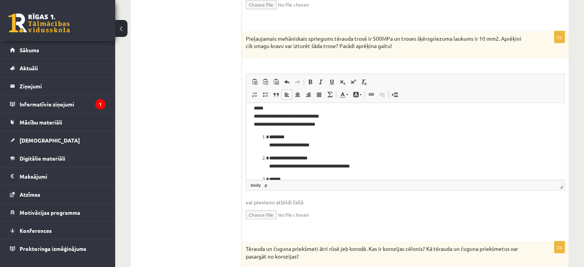
scroll to position [7, 0]
click at [269, 135] on li "**********" at bounding box center [405, 140] width 272 height 16
click at [269, 157] on li "**********" at bounding box center [405, 161] width 272 height 16
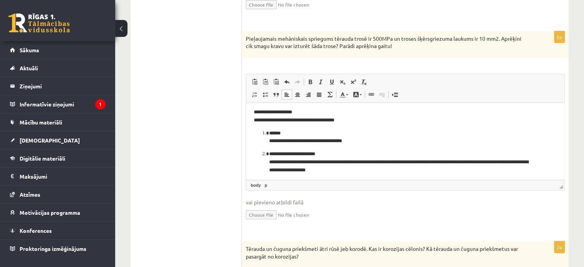
click at [269, 134] on p "**********" at bounding box center [402, 137] width 266 height 16
click at [269, 154] on p "**********" at bounding box center [402, 162] width 266 height 24
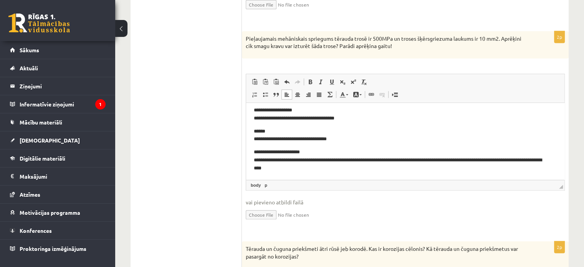
click at [366, 159] on p "**********" at bounding box center [402, 160] width 297 height 24
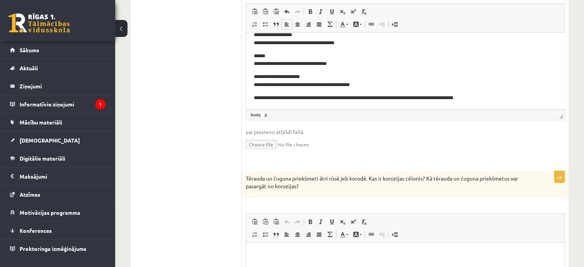
scroll to position [428, 0]
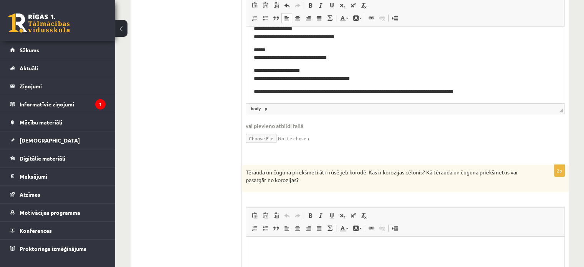
click at [496, 138] on input "file" at bounding box center [405, 138] width 319 height 16
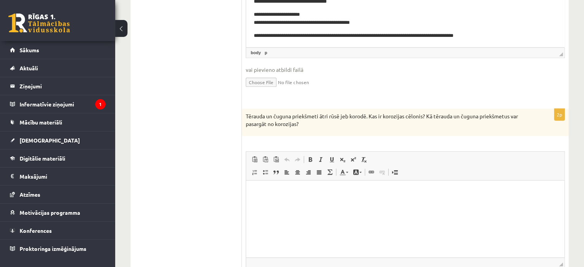
scroll to position [498, 0]
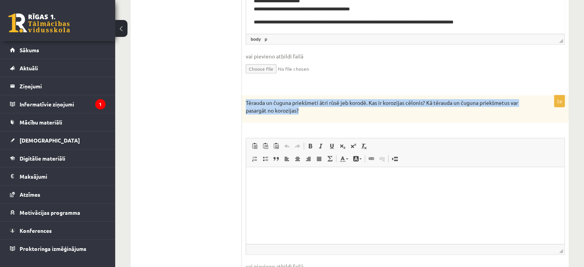
drag, startPoint x: 247, startPoint y: 99, endPoint x: 301, endPoint y: 111, distance: 56.0
click at [301, 111] on p "Tērauda un čuguna priekšmeti ātri rūsē jeb korodē. Kas ir korozijas cēlonis? Kā…" at bounding box center [386, 106] width 281 height 15
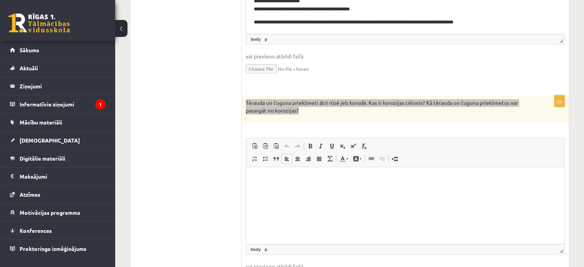
click at [259, 181] on p "Bagātinātā teksta redaktors, wiswyg-editor-user-answer-47363757633220" at bounding box center [405, 179] width 303 height 8
drag, startPoint x: 301, startPoint y: 185, endPoint x: 283, endPoint y: 175, distance: 20.6
click at [283, 175] on p "Bagātinātā teksta redaktors, wiswyg-editor-user-answer-47363757633220" at bounding box center [405, 179] width 303 height 8
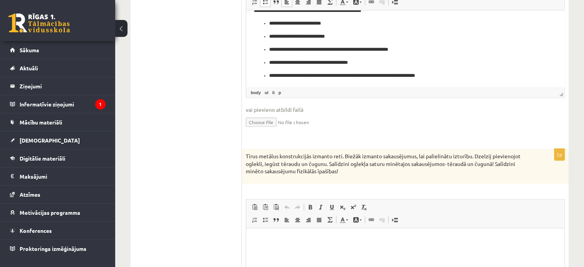
scroll to position [651, 0]
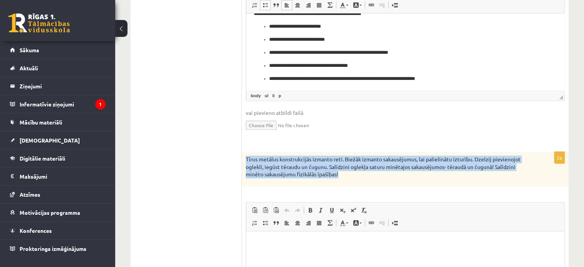
drag, startPoint x: 247, startPoint y: 156, endPoint x: 342, endPoint y: 174, distance: 97.2
click at [342, 174] on p "Tīrus metālus konstrukcijās izmanto reti. Biežāk izmanto sakausējumus, lai pali…" at bounding box center [386, 167] width 281 height 23
click at [179, 150] on ul "1. uzdevums 2. uzdevums 3. uzdevums 4. uzdevums 5. uzdevums 6. uzdevums 7. uzde…" at bounding box center [190, 33] width 104 height 1093
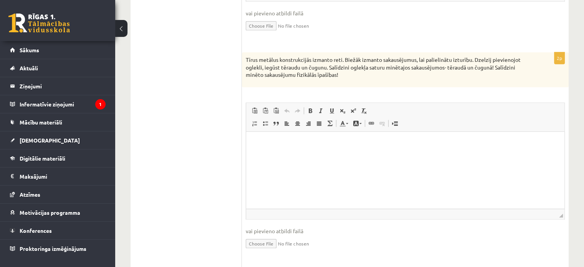
scroll to position [766, 0]
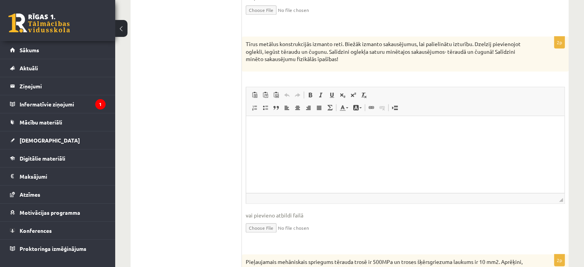
drag, startPoint x: 272, startPoint y: 111, endPoint x: 26, endPoint y: 1, distance: 269.8
click at [272, 111] on span "Ievietot/noņemt numurētu sarakstu Ievietot/noņemt sarakstu ar aizzīmēm Bloka ci…" at bounding box center [293, 108] width 88 height 13
click at [273, 131] on p "Bagātinātā teksta redaktors, wiswyg-editor-user-answer-47363757424520" at bounding box center [405, 127] width 303 height 8
click at [274, 129] on p "Bagātinātā teksta redaktors, wiswyg-editor-user-answer-47363757424520" at bounding box center [405, 127] width 303 height 8
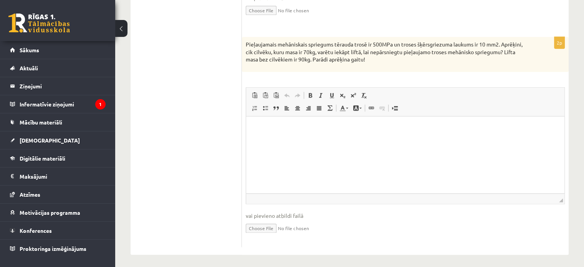
scroll to position [984, 0]
click at [292, 134] on html at bounding box center [405, 127] width 318 height 23
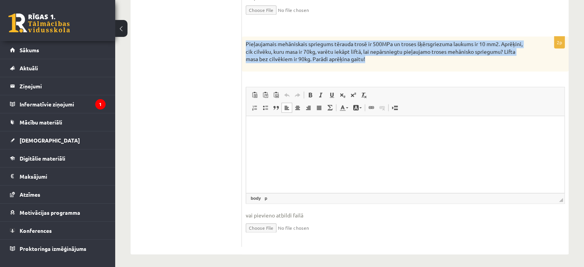
drag, startPoint x: 247, startPoint y: 39, endPoint x: 371, endPoint y: 59, distance: 126.0
click at [371, 59] on p "Pieļaujamais mehāniskais spriegums tērauda trosē ir 500MPa un troses šķērsgriez…" at bounding box center [386, 51] width 281 height 23
click at [371, 58] on p "Pieļaujamais mehāniskais spriegums tērauda trosē ir 500MPa un troses šķērsgriez…" at bounding box center [386, 51] width 281 height 23
drag, startPoint x: 247, startPoint y: 40, endPoint x: 374, endPoint y: 56, distance: 128.1
click at [374, 56] on p "Pieļaujamais mehāniskais spriegums tērauda trosē ir 500MPa un troses šķērsgriez…" at bounding box center [386, 51] width 281 height 23
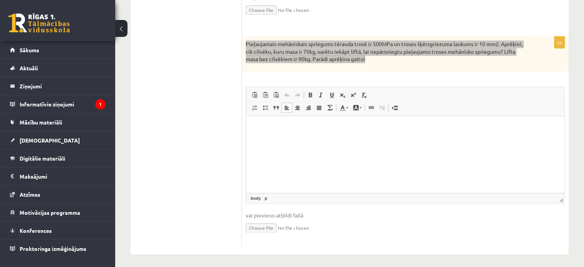
click at [351, 139] on html at bounding box center [405, 127] width 318 height 23
drag, startPoint x: 351, startPoint y: 138, endPoint x: 334, endPoint y: 128, distance: 20.0
click at [334, 130] on html at bounding box center [405, 127] width 318 height 23
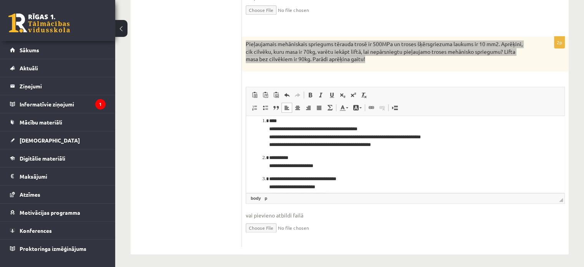
scroll to position [0, 0]
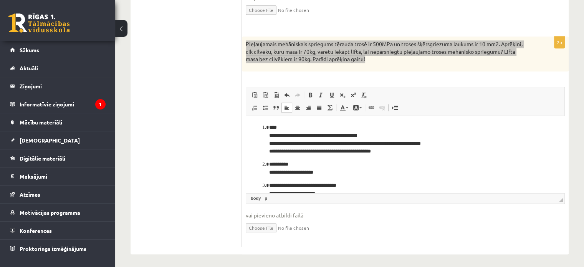
click at [437, 186] on p "**********" at bounding box center [402, 197] width 266 height 32
click at [335, 119] on html "**********" at bounding box center [405, 196] width 318 height 160
click at [327, 128] on p "**********" at bounding box center [402, 139] width 266 height 32
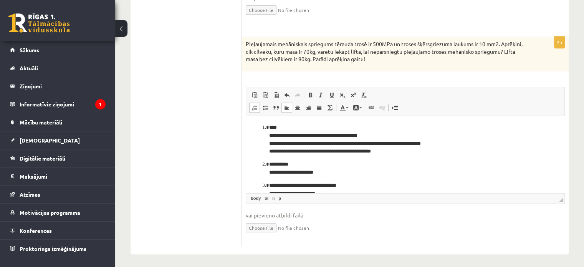
click at [291, 123] on p "**********" at bounding box center [402, 139] width 266 height 32
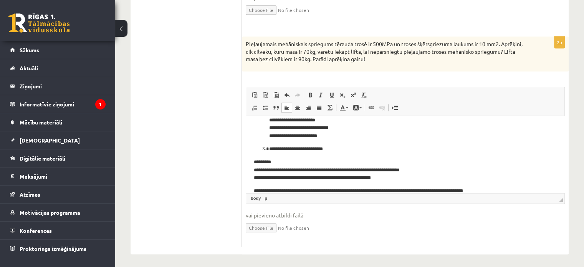
scroll to position [70, 0]
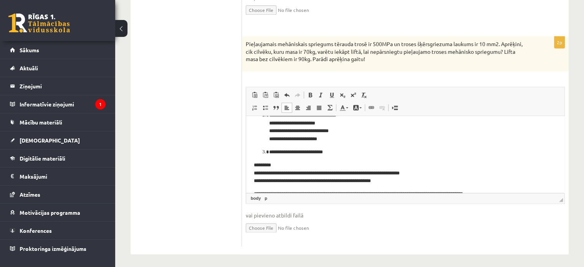
click at [269, 152] on li "**********" at bounding box center [405, 152] width 272 height 8
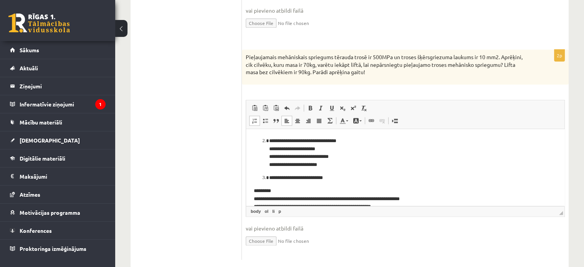
scroll to position [0, 0]
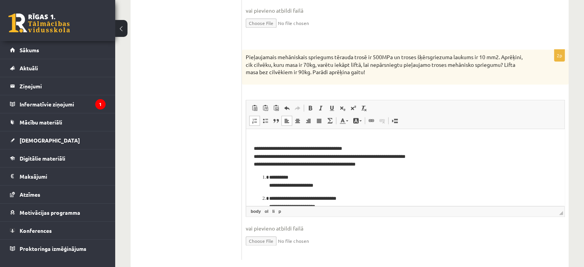
click at [269, 175] on li "**********" at bounding box center [405, 181] width 272 height 16
click at [254, 185] on p "**********" at bounding box center [402, 181] width 297 height 16
click at [269, 190] on p "**********" at bounding box center [402, 202] width 266 height 32
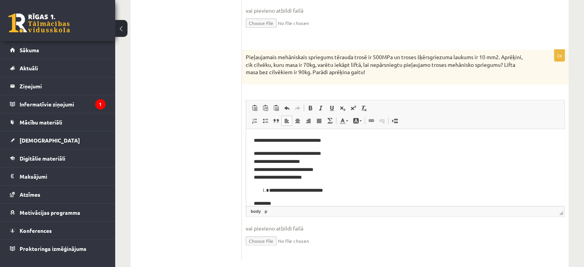
scroll to position [38, 0]
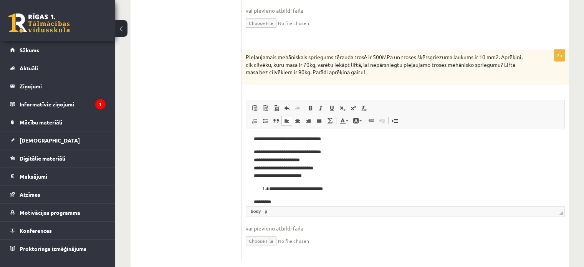
click at [269, 190] on li "**********" at bounding box center [405, 189] width 272 height 8
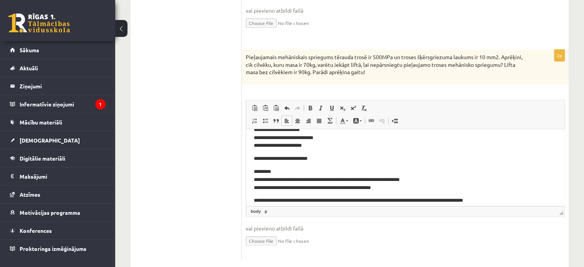
scroll to position [75, 0]
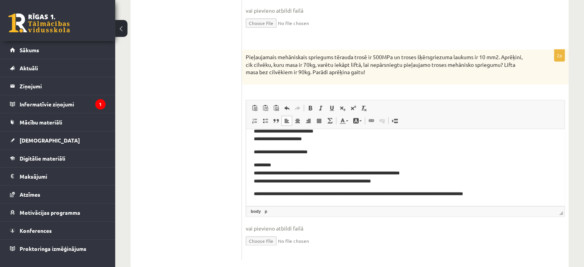
click at [278, 163] on p "**********" at bounding box center [402, 173] width 297 height 24
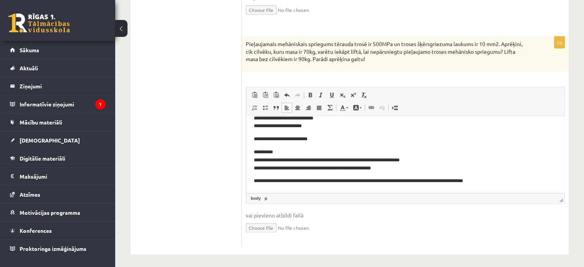
click at [276, 151] on p "**********" at bounding box center [402, 160] width 297 height 24
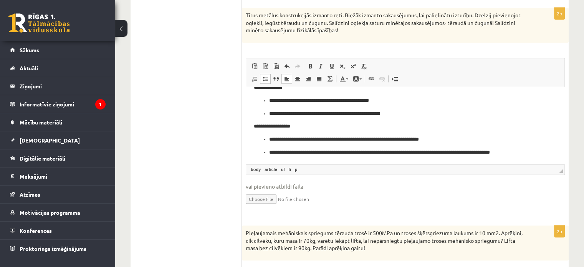
scroll to position [0, 0]
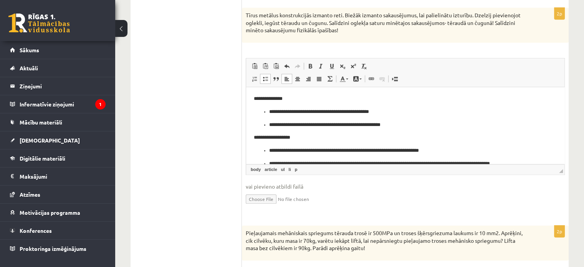
drag, startPoint x: 561, startPoint y: 106, endPoint x: 817, endPoint y: 174, distance: 265.1
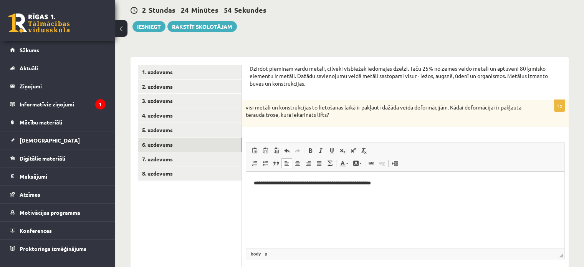
scroll to position [68, 0]
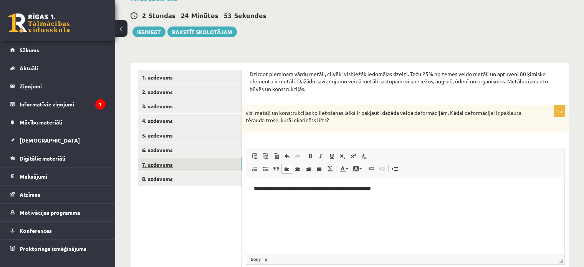
click at [174, 166] on link "7. uzdevums" at bounding box center [189, 164] width 103 height 14
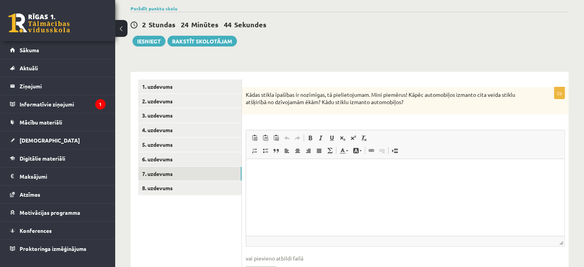
scroll to position [51, 0]
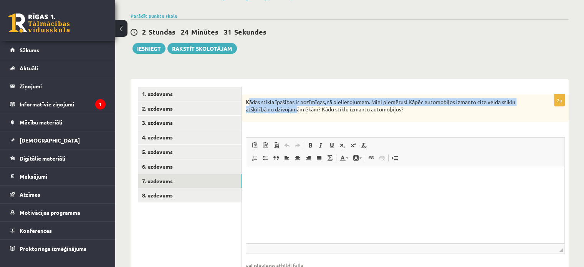
drag, startPoint x: 248, startPoint y: 101, endPoint x: 298, endPoint y: 115, distance: 51.5
click at [298, 115] on div "Kādas stikla īpašības ir nozīmīgas, tā pielietojumam. Mini piemērus! Kāpēc auto…" at bounding box center [405, 107] width 327 height 27
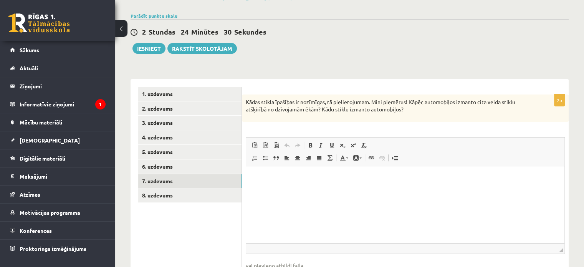
click at [301, 121] on div "Kādas stikla īpašības ir nozīmīgas, tā pielietojumam. Mini piemērus! Kāpēc auto…" at bounding box center [405, 107] width 327 height 27
drag, startPoint x: 247, startPoint y: 101, endPoint x: 252, endPoint y: 101, distance: 4.2
click at [252, 101] on p "Kādas stikla īpašības ir nozīmīgas, tā pielietojumam. Mini piemērus! Kāpēc auto…" at bounding box center [386, 105] width 281 height 15
click at [273, 123] on div "2p Kādas stikla īpašības ir nozīmīgas, tā pielietojumam. Mini piemērus! Kāpēc a…" at bounding box center [405, 195] width 327 height 202
drag, startPoint x: 246, startPoint y: 101, endPoint x: 420, endPoint y: 114, distance: 175.2
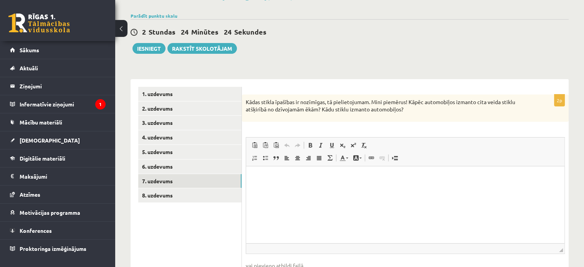
click at [420, 114] on div "Kādas stikla īpašības ir nozīmīgas, tā pielietojumam. Mini piemērus! Kāpēc auto…" at bounding box center [405, 107] width 327 height 27
drag, startPoint x: 612, startPoint y: 331, endPoint x: 366, endPoint y: 167, distance: 296.0
click at [366, 167] on html at bounding box center [405, 177] width 318 height 23
drag, startPoint x: 366, startPoint y: 167, endPoint x: 338, endPoint y: 176, distance: 29.1
click at [338, 176] on p "Bagātinātā teksta redaktors, wiswyg-editor-user-answer-47363687717960" at bounding box center [405, 178] width 303 height 8
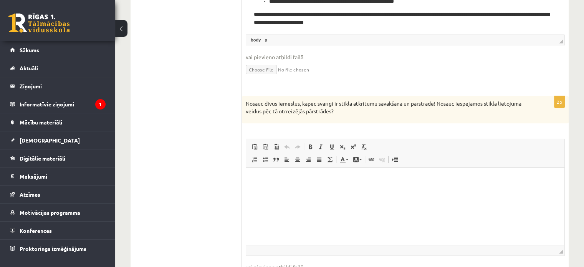
scroll to position [273, 0]
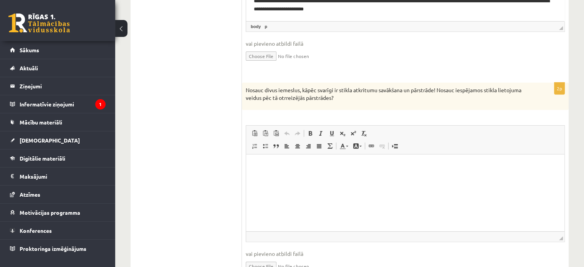
drag, startPoint x: 247, startPoint y: 89, endPoint x: 338, endPoint y: 98, distance: 91.5
click at [338, 98] on p "Nosauc divus iemeslus, kāpēc svarīgi ir stikla atkritumu savākšana un pārstrāde…" at bounding box center [386, 93] width 281 height 15
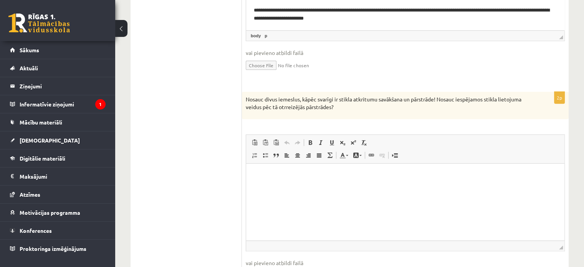
scroll to position [260, 0]
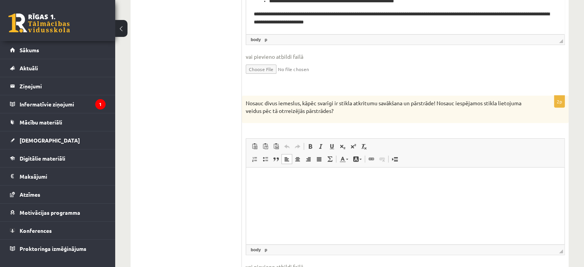
click at [421, 179] on p "Bagātinātā teksta redaktors, wiswyg-editor-user-answer-47363686749540" at bounding box center [405, 179] width 303 height 8
click at [409, 178] on p "Bagātinātā teksta redaktors, wiswyg-editor-user-answer-47363686749540" at bounding box center [405, 179] width 303 height 8
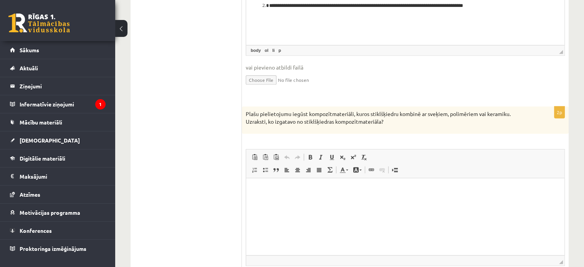
scroll to position [480, 0]
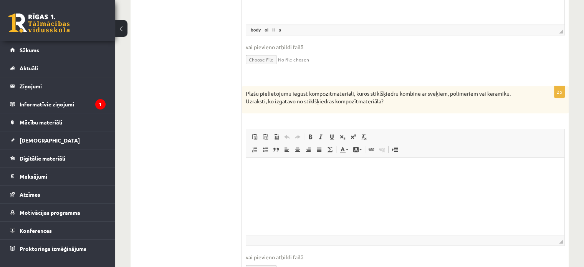
drag, startPoint x: 246, startPoint y: 92, endPoint x: 401, endPoint y: 105, distance: 155.3
click at [401, 105] on div "Plašu pielietojumu iegūst kompozītmateriāli, kuros stiklšķiedru kombinē ar sveķ…" at bounding box center [405, 99] width 327 height 27
click at [401, 175] on html at bounding box center [405, 169] width 318 height 23
click at [381, 171] on p "Bagātinātā teksta redaktors, wiswyg-editor-user-answer-47363682864380" at bounding box center [405, 169] width 303 height 8
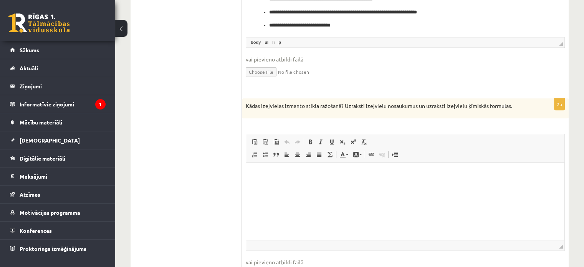
scroll to position [704, 0]
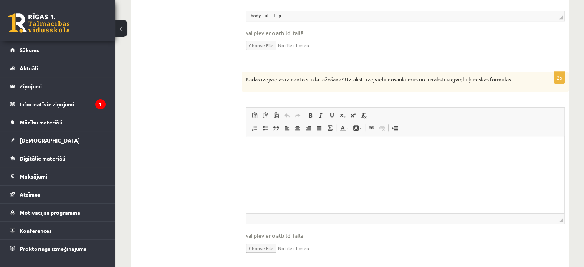
click at [244, 78] on div "Kādas izejvielas izmanto stikla ražošanā? Uzraksti izejvielu nosaukumus un uzra…" at bounding box center [405, 82] width 327 height 20
drag, startPoint x: 247, startPoint y: 77, endPoint x: 517, endPoint y: 75, distance: 270.3
click at [517, 76] on p "Kādas izejvielas izmanto stikla ražošanā? Uzraksti izejvielu nosaukumus un uzra…" at bounding box center [386, 80] width 281 height 8
click at [365, 152] on html at bounding box center [405, 147] width 318 height 23
drag, startPoint x: 367, startPoint y: 153, endPoint x: 351, endPoint y: 151, distance: 16.3
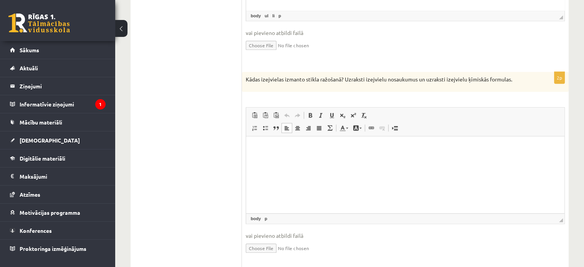
click at [351, 151] on p "Bagātinātā teksta redaktors, wiswyg-editor-user-answer-47363680338820" at bounding box center [405, 148] width 303 height 8
click at [354, 147] on p "Bagātinātā teksta redaktors, wiswyg-editor-user-answer-47363680338820" at bounding box center [405, 148] width 303 height 8
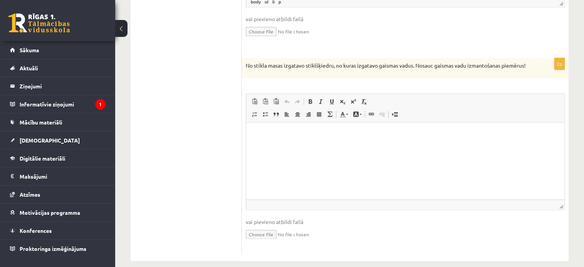
scroll to position [934, 0]
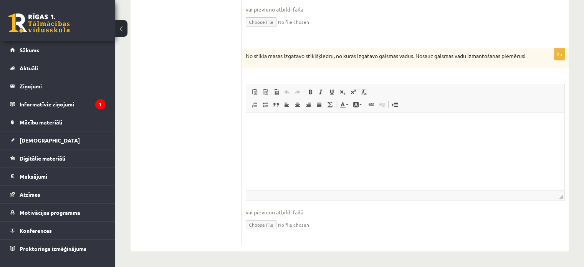
drag, startPoint x: 246, startPoint y: 48, endPoint x: 276, endPoint y: 58, distance: 31.7
click at [276, 58] on p "No stikla masas izgatavo stiklšķiedru, no kuras izgatavo gaismas vadus. Nosauc …" at bounding box center [386, 56] width 281 height 8
click at [305, 136] on html at bounding box center [405, 124] width 318 height 23
drag, startPoint x: 305, startPoint y: 136, endPoint x: 292, endPoint y: 119, distance: 21.4
click at [292, 119] on html at bounding box center [405, 124] width 318 height 23
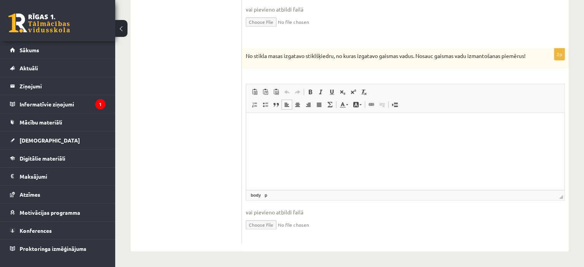
click at [296, 117] on html at bounding box center [405, 124] width 318 height 23
drag, startPoint x: 296, startPoint y: 117, endPoint x: 288, endPoint y: 119, distance: 8.4
click at [288, 119] on html at bounding box center [405, 124] width 318 height 23
paste body "Bagātinātā teksta redaktors, wiswyg-editor-user-answer-47363986429640"
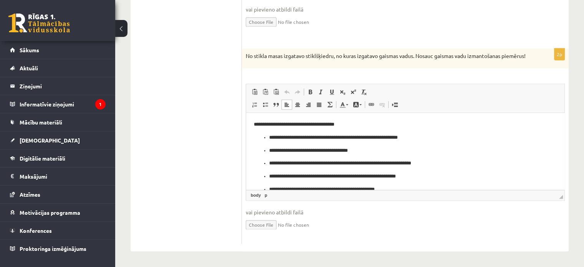
scroll to position [2, 0]
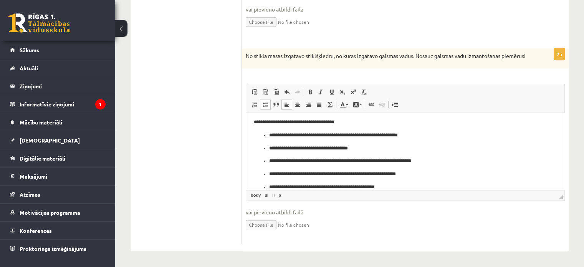
click at [331, 121] on p "**********" at bounding box center [402, 122] width 297 height 8
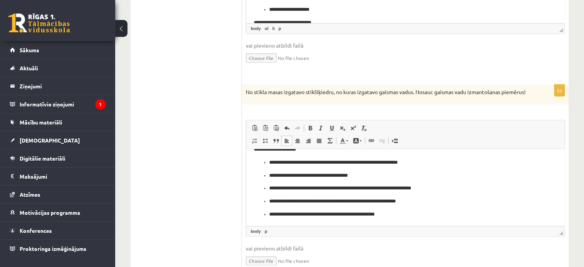
scroll to position [897, 0]
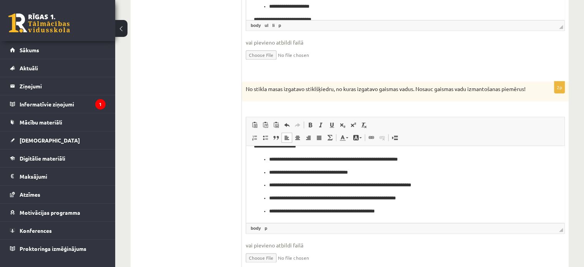
drag, startPoint x: 564, startPoint y: 199, endPoint x: 567, endPoint y: 195, distance: 4.5
click at [565, 198] on div "2p No stikla masas izgatavo stiklšķiedru, no kuras izgatavo gaismas vadus. Nosa…" at bounding box center [405, 178] width 327 height 195
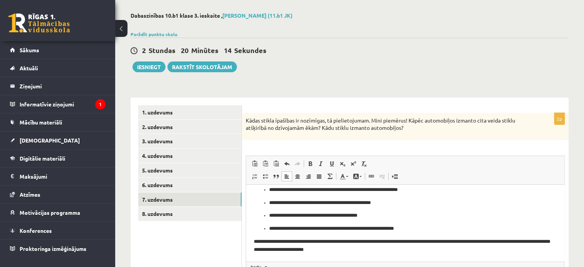
scroll to position [17, 0]
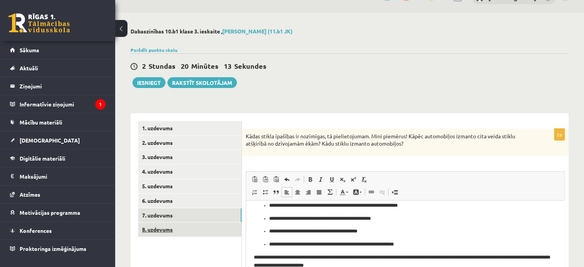
click at [196, 224] on link "8. uzdevums" at bounding box center [189, 229] width 103 height 14
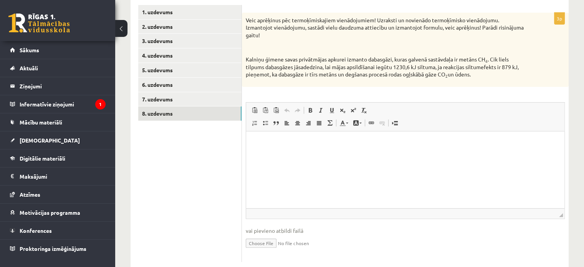
scroll to position [138, 0]
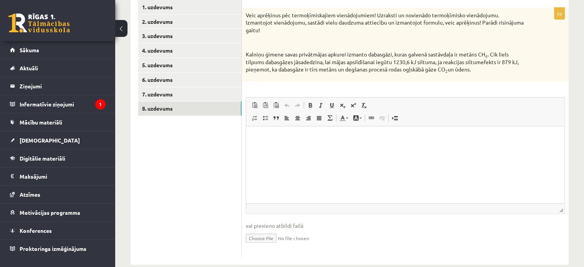
drag, startPoint x: 247, startPoint y: 12, endPoint x: 494, endPoint y: 72, distance: 254.9
click at [492, 73] on div "Veic aprēķinus pēc termoķīmiskajiem vienādojumiem! Uzraksti un novienādo termoķ…" at bounding box center [405, 45] width 327 height 74
click at [303, 145] on html at bounding box center [405, 137] width 318 height 23
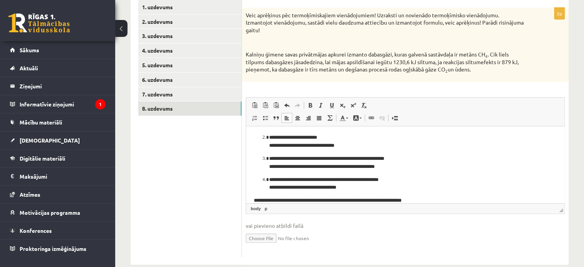
click at [567, 57] on div "Veic aprēķinus pēc termoķīmiskajiem vienādojumiem! Uzraksti un novienādo termoķ…" at bounding box center [405, 45] width 327 height 74
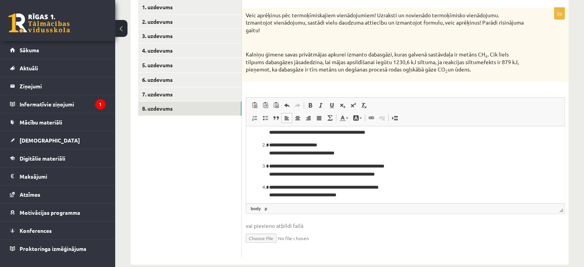
scroll to position [0, 0]
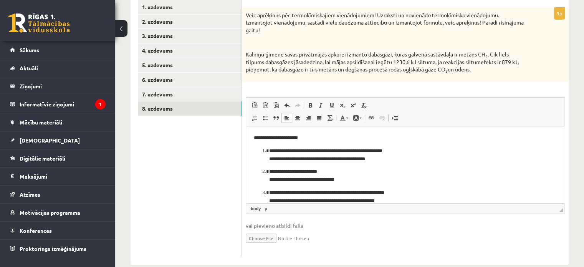
click at [305, 137] on p "**********" at bounding box center [402, 138] width 297 height 8
click at [269, 152] on p "**********" at bounding box center [402, 155] width 266 height 16
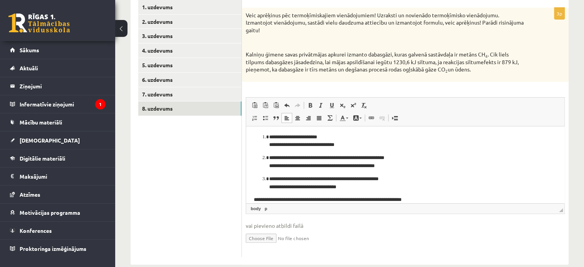
scroll to position [25, 0]
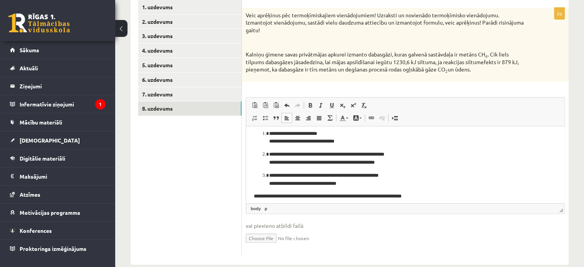
click at [269, 135] on p "**********" at bounding box center [402, 138] width 266 height 16
click at [271, 155] on p "**********" at bounding box center [402, 159] width 266 height 16
click at [269, 155] on li "**********" at bounding box center [405, 159] width 272 height 16
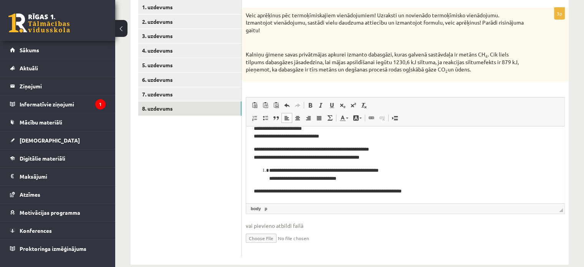
click at [271, 171] on p "**********" at bounding box center [402, 175] width 266 height 16
click at [269, 171] on p "**********" at bounding box center [402, 175] width 266 height 16
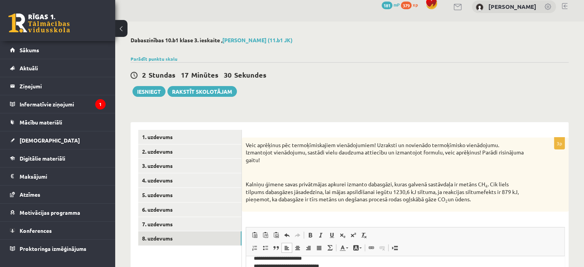
scroll to position [0, 0]
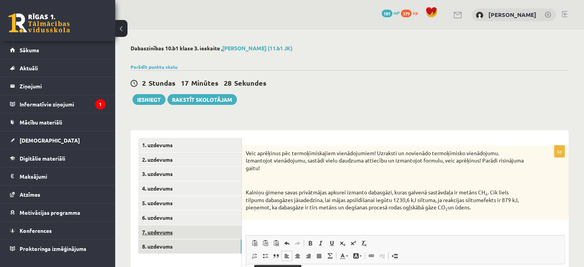
click at [188, 227] on link "7. uzdevums" at bounding box center [189, 232] width 103 height 14
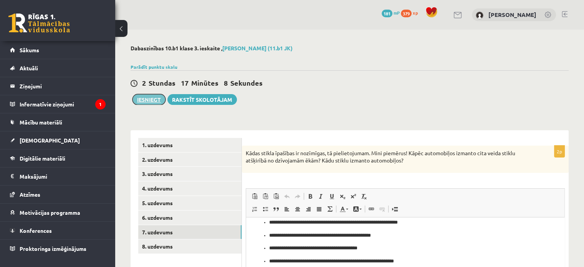
click at [140, 99] on button "Iesniegt" at bounding box center [148, 99] width 33 height 11
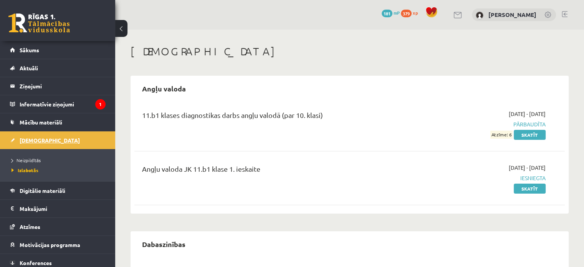
click at [63, 145] on link "[DEMOGRAPHIC_DATA]" at bounding box center [58, 140] width 96 height 18
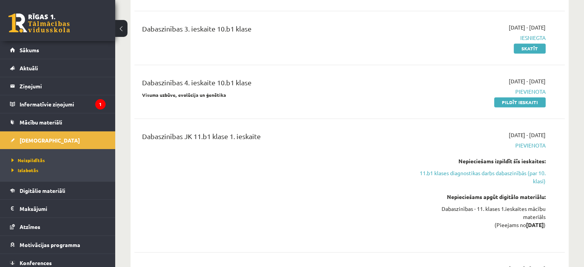
scroll to position [1062, 0]
click at [527, 96] on link "Pildīt ieskaiti" at bounding box center [519, 101] width 51 height 10
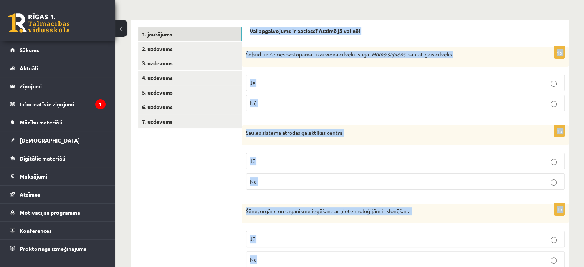
scroll to position [385, 0]
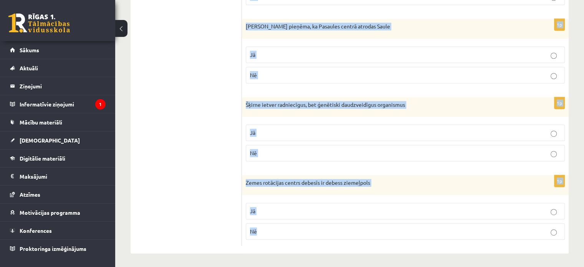
drag, startPoint x: 250, startPoint y: 51, endPoint x: 319, endPoint y: 232, distance: 193.5
click at [319, 232] on form "Vai apgalvojums ir patiess? Atzīmē jā vai nē! 1p Šobrīd uz Zemes sastopama tika…" at bounding box center [405, 5] width 311 height 481
copy form "Vai apgalvojums ir patiess? Atzīmē jā vai nē! 1p Šobrīd uz Zemes sastopama tika…"
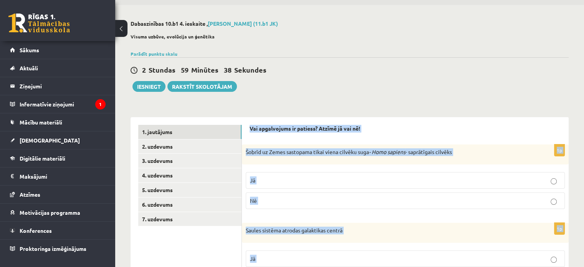
scroll to position [64, 0]
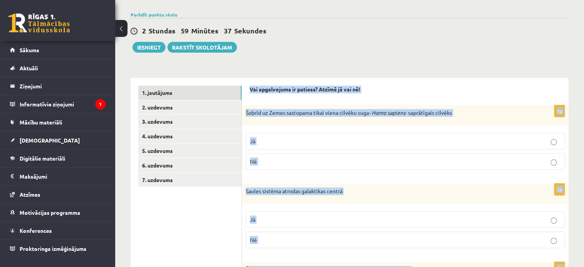
click at [448, 144] on p "Jā" at bounding box center [405, 141] width 311 height 8
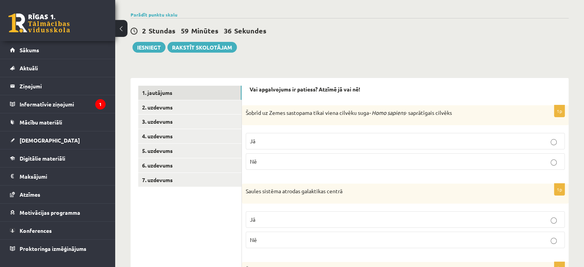
click at [448, 144] on p "Jā" at bounding box center [405, 141] width 311 height 8
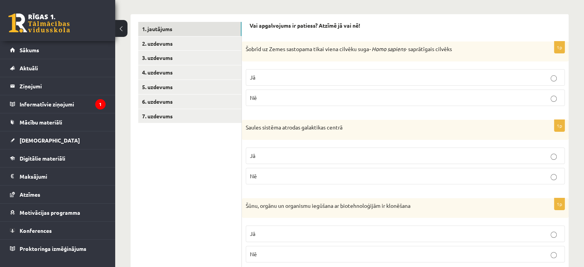
scroll to position [128, 0]
click at [452, 176] on p "Nē" at bounding box center [405, 176] width 311 height 8
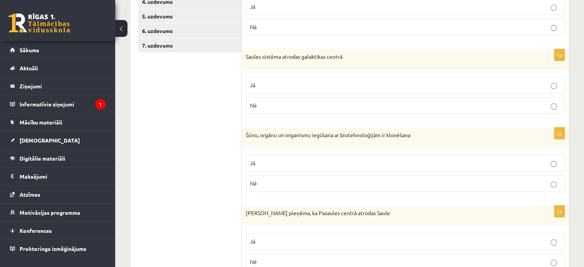
scroll to position [217, 0]
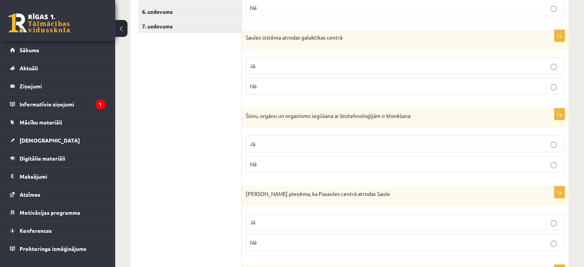
click at [457, 167] on p "Nē" at bounding box center [405, 164] width 311 height 8
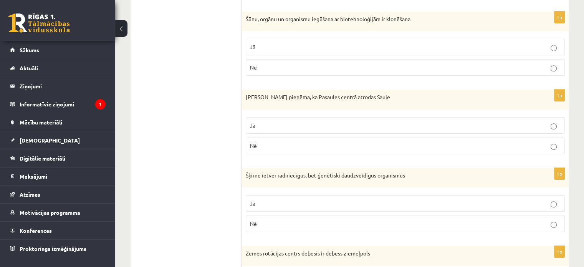
scroll to position [320, 0]
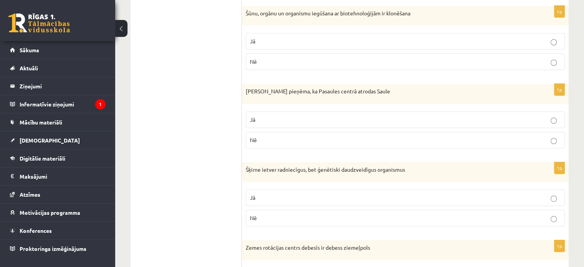
click at [473, 142] on p "Nē" at bounding box center [405, 140] width 311 height 8
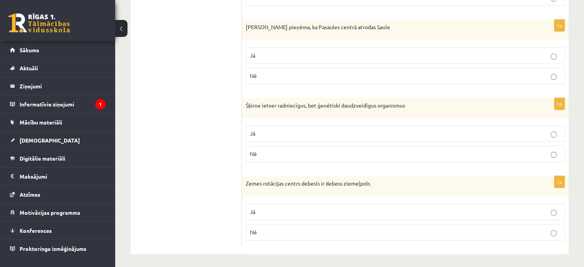
scroll to position [385, 0]
click at [485, 132] on p "Jā" at bounding box center [405, 133] width 311 height 8
click at [494, 218] on fieldset "Jā Nē" at bounding box center [405, 220] width 319 height 43
click at [498, 212] on p "Jā" at bounding box center [405, 211] width 311 height 8
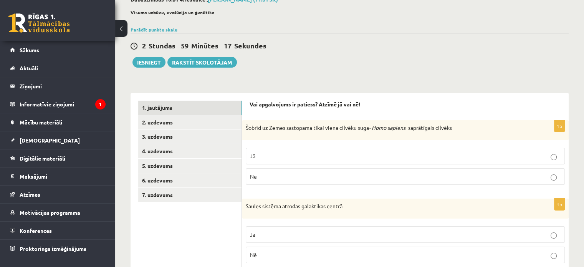
scroll to position [14, 0]
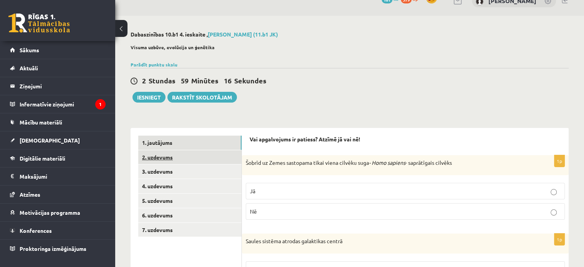
click at [215, 160] on link "2. uzdevums" at bounding box center [189, 157] width 103 height 14
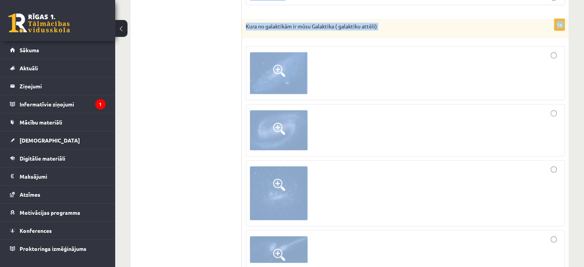
scroll to position [543, 0]
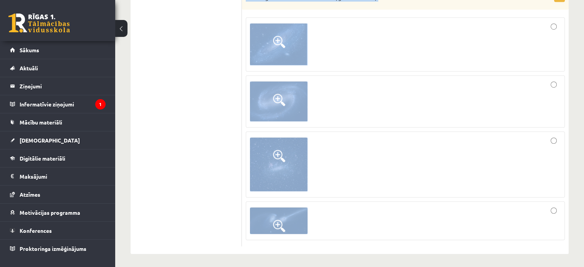
drag, startPoint x: 250, startPoint y: 88, endPoint x: 351, endPoint y: 204, distance: 154.1
drag, startPoint x: 250, startPoint y: 33, endPoint x: 345, endPoint y: 234, distance: 222.4
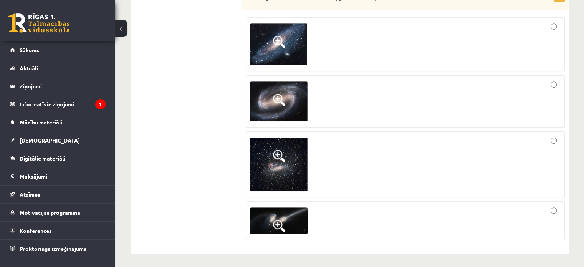
drag, startPoint x: 348, startPoint y: 228, endPoint x: 354, endPoint y: 228, distance: 6.5
click at [350, 228] on div at bounding box center [405, 220] width 311 height 30
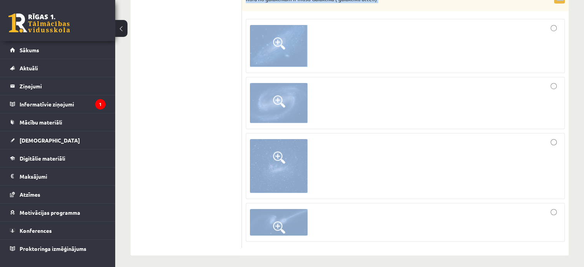
scroll to position [543, 0]
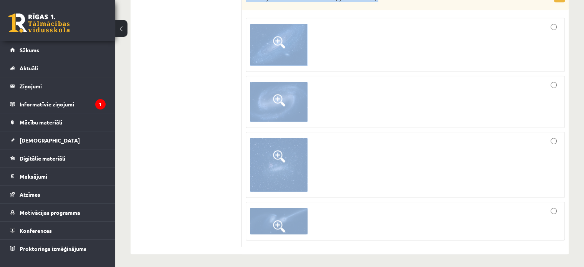
drag, startPoint x: 250, startPoint y: 152, endPoint x: 305, endPoint y: 228, distance: 93.2
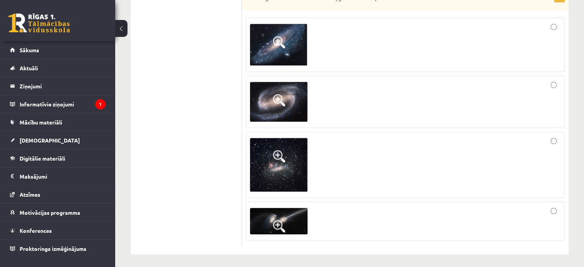
drag, startPoint x: 305, startPoint y: 228, endPoint x: 232, endPoint y: 200, distance: 78.5
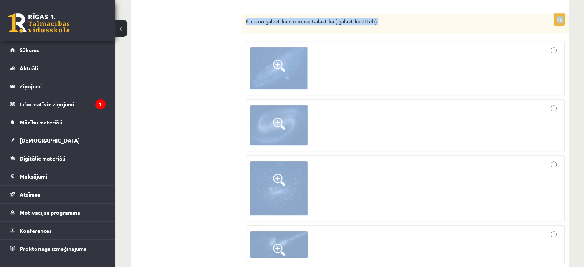
scroll to position [543, 0]
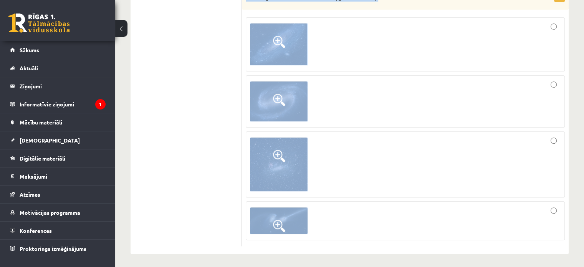
drag, startPoint x: 250, startPoint y: 151, endPoint x: 303, endPoint y: 217, distance: 84.4
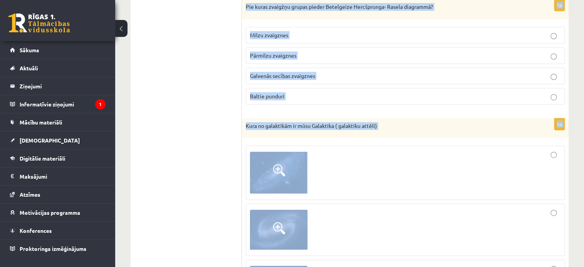
scroll to position [390, 0]
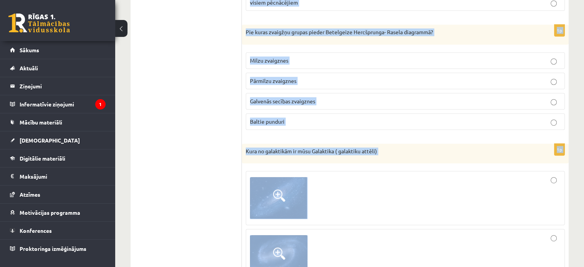
click at [577, 170] on div "Dabaszinības 10.b1 4. ieskaite , Marta Broka (11.b1 JK) Visuma uzbūve, evolūcij…" at bounding box center [349, 31] width 469 height 783
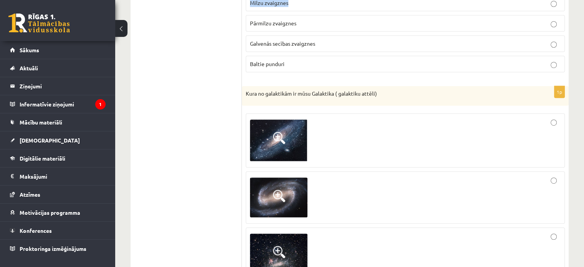
scroll to position [432, 0]
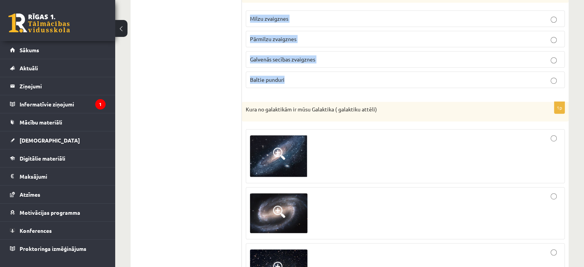
drag, startPoint x: 251, startPoint y: 65, endPoint x: 391, endPoint y: 75, distance: 140.2
click at [391, 75] on form "Atzīmē pareizo atbildi! 1p Dabiskā izlase ir Organismu ilgstoša vēsturiska attī…" at bounding box center [405, 38] width 311 height 640
copy form "Atzīmē pareizo atbildi! 1p Dabiskā izlase ir Organismu ilgstoša vēsturiska attī…"
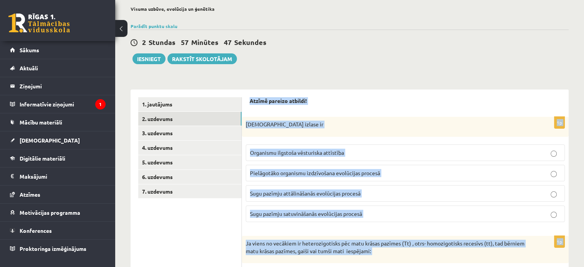
scroll to position [60, 0]
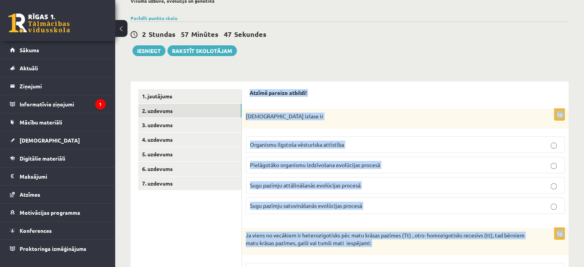
click at [375, 145] on p "Organismu ilgstoša vēsturiska attīstība" at bounding box center [405, 145] width 311 height 8
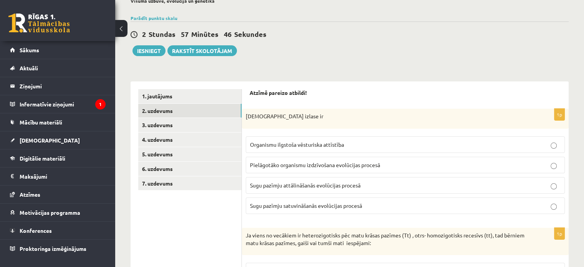
click at [397, 167] on p "Pielāgotāko organismu izdzīvošana evolūcijas procesā" at bounding box center [405, 165] width 311 height 8
click at [391, 163] on p "Pielāgotāko organismu izdzīvošana evolūcijas procesā" at bounding box center [405, 165] width 311 height 8
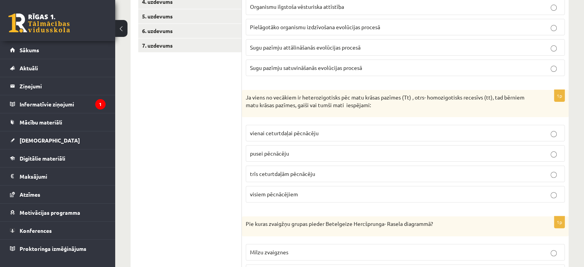
scroll to position [201, 0]
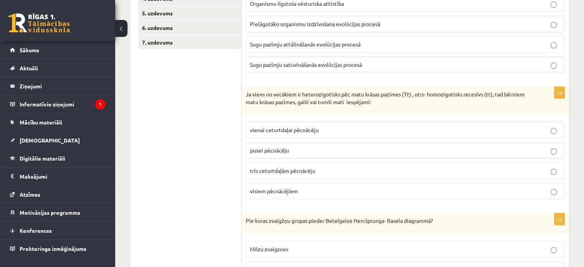
click at [374, 151] on p "pusei pēcnācēju" at bounding box center [405, 150] width 311 height 8
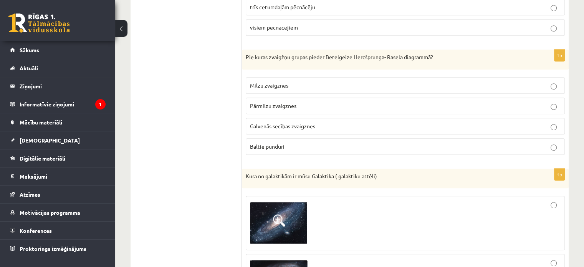
scroll to position [367, 0]
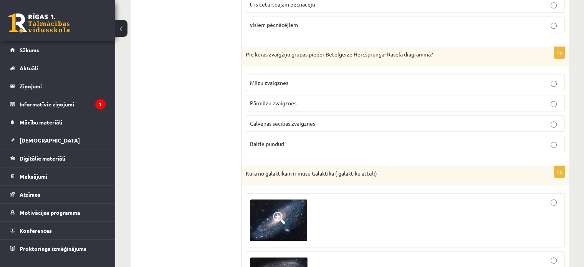
click at [423, 101] on p "Pārmilzu zvaigznes" at bounding box center [405, 103] width 311 height 8
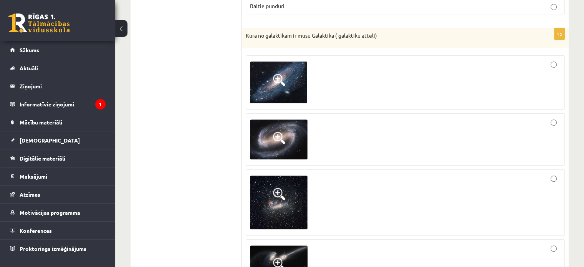
scroll to position [505, 0]
click at [277, 80] on span at bounding box center [279, 80] width 12 height 12
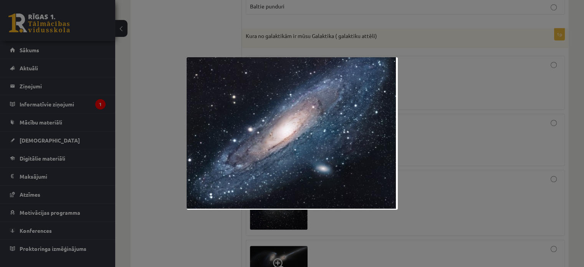
click at [420, 123] on div at bounding box center [292, 133] width 584 height 267
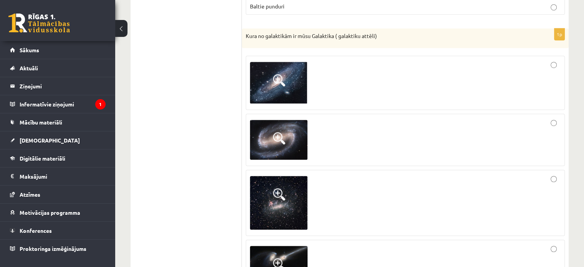
click at [290, 135] on img at bounding box center [279, 140] width 58 height 40
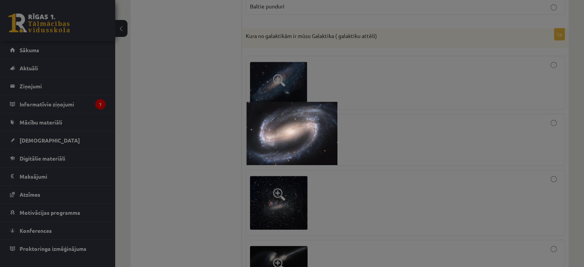
click at [409, 141] on div at bounding box center [292, 133] width 584 height 267
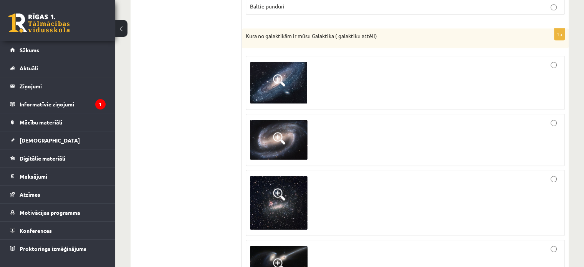
click at [306, 197] on img at bounding box center [279, 203] width 58 height 54
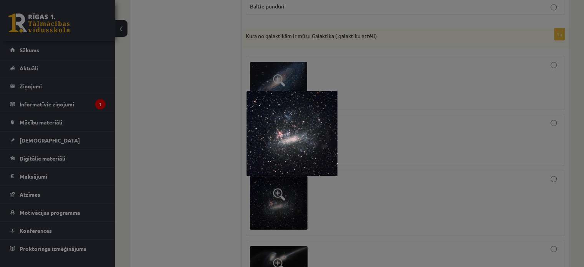
click at [412, 169] on div at bounding box center [292, 133] width 584 height 267
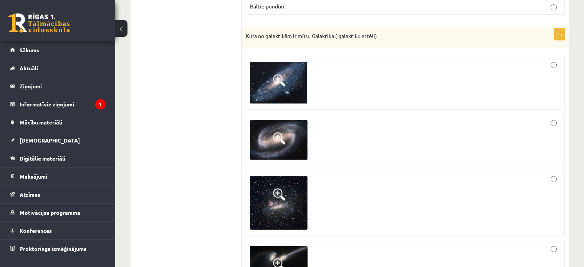
click at [289, 252] on img at bounding box center [279, 259] width 58 height 26
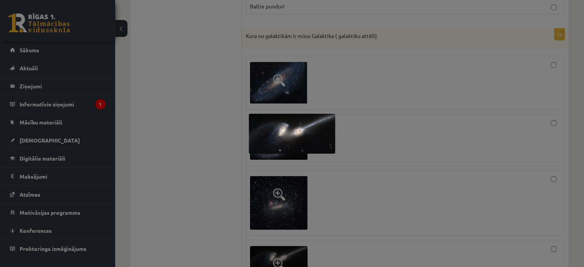
click at [382, 188] on div at bounding box center [292, 133] width 584 height 267
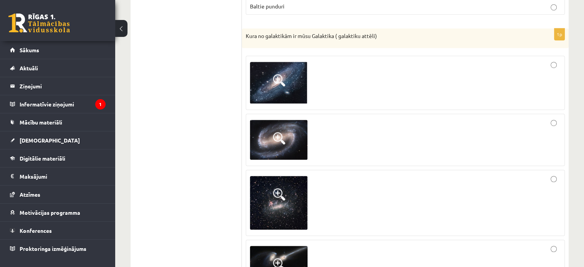
click at [301, 84] on img at bounding box center [279, 82] width 58 height 41
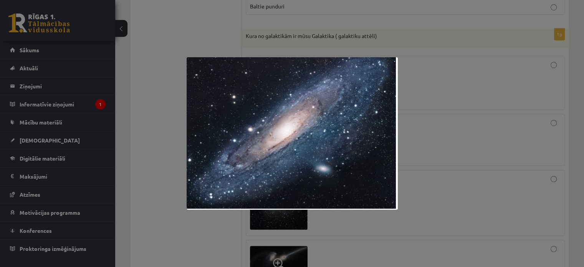
click at [477, 162] on div at bounding box center [292, 133] width 584 height 267
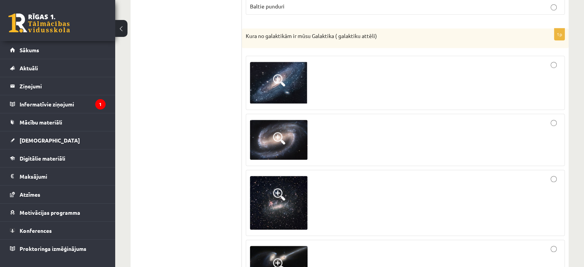
click at [282, 142] on span at bounding box center [279, 138] width 12 height 12
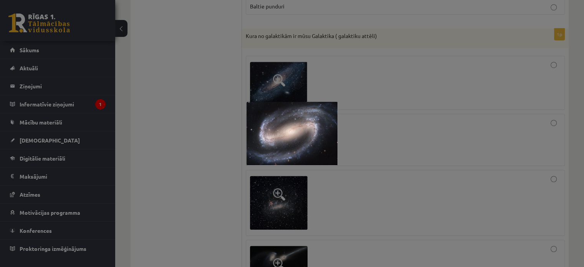
click at [449, 155] on div at bounding box center [292, 133] width 584 height 267
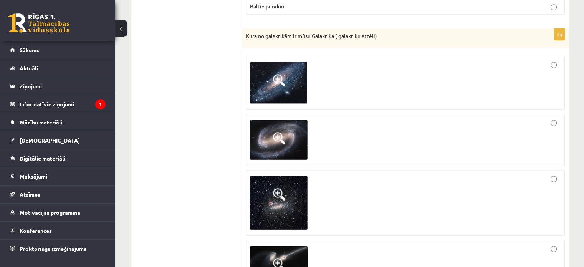
click at [300, 76] on img at bounding box center [279, 82] width 58 height 41
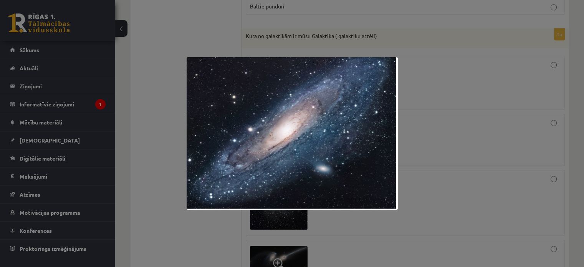
click at [544, 87] on div at bounding box center [292, 133] width 584 height 267
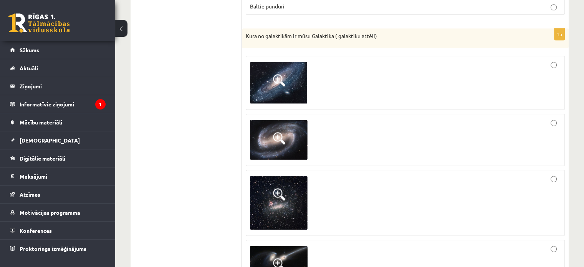
click at [283, 137] on span at bounding box center [279, 138] width 12 height 12
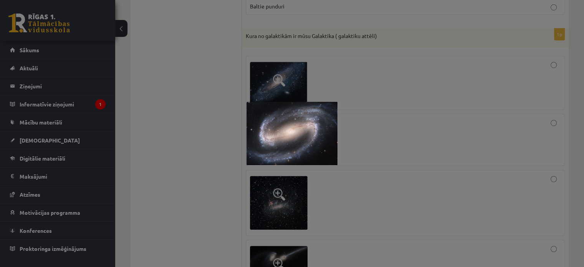
click at [465, 133] on div at bounding box center [292, 133] width 584 height 267
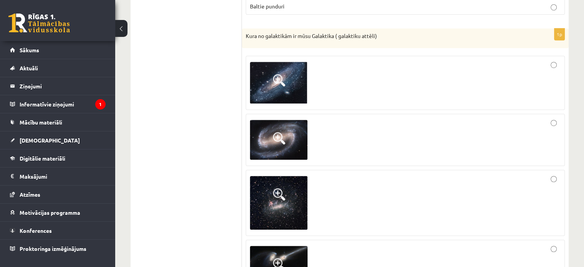
click at [284, 195] on span at bounding box center [279, 194] width 12 height 12
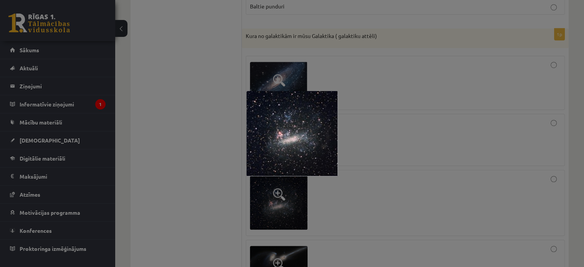
click at [330, 198] on div at bounding box center [292, 133] width 584 height 267
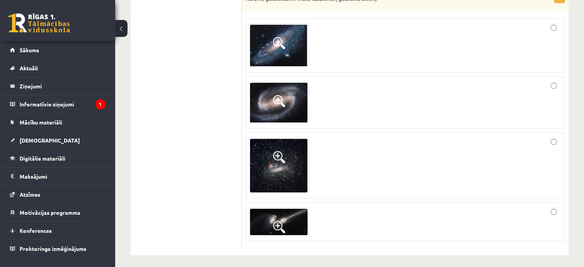
scroll to position [543, 0]
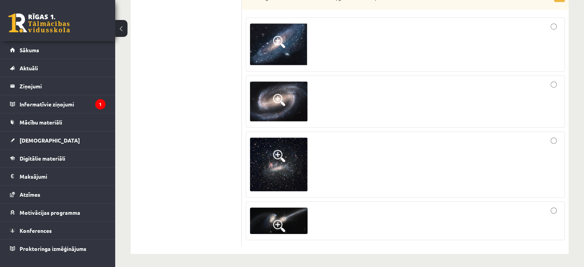
click at [293, 208] on img at bounding box center [279, 220] width 58 height 26
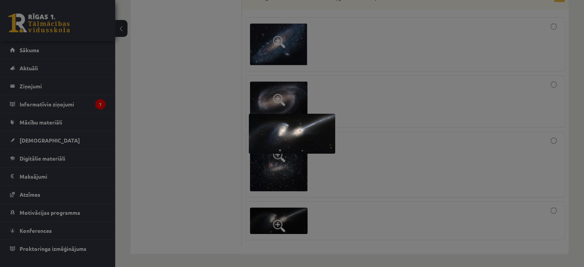
click at [352, 222] on div at bounding box center [292, 133] width 584 height 267
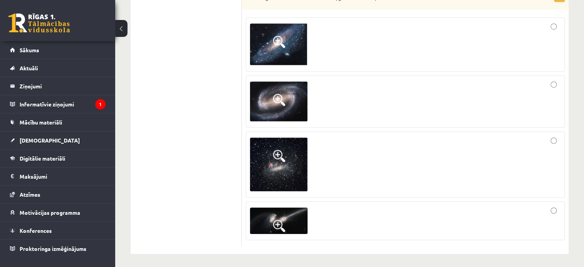
scroll to position [530, 0]
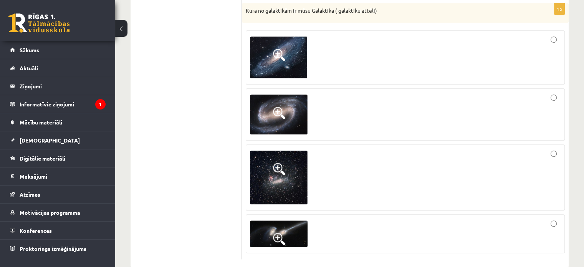
click at [257, 61] on img at bounding box center [279, 56] width 58 height 41
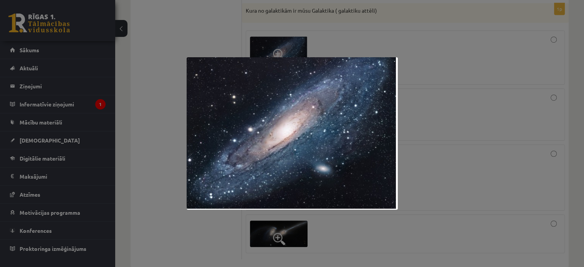
click at [514, 86] on div at bounding box center [292, 133] width 584 height 267
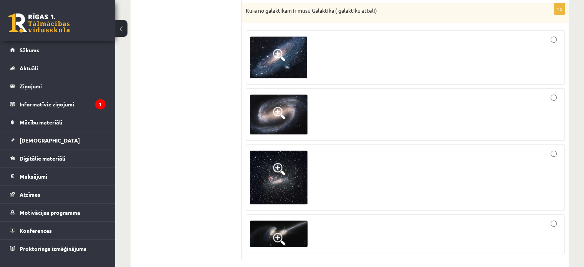
click at [293, 107] on img at bounding box center [279, 114] width 58 height 40
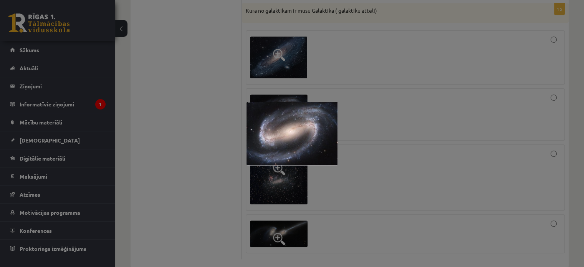
click at [369, 99] on div at bounding box center [292, 133] width 584 height 267
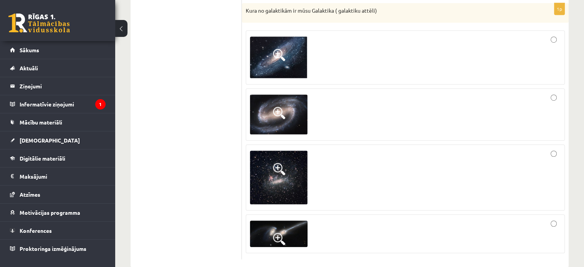
click at [298, 64] on img at bounding box center [279, 56] width 58 height 41
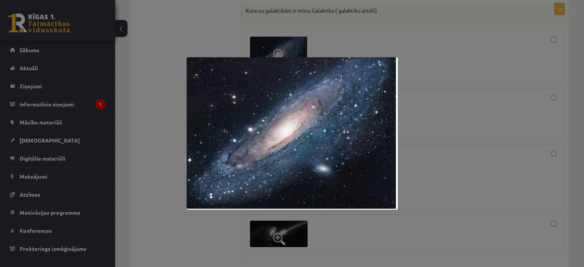
click at [414, 67] on div at bounding box center [292, 133] width 584 height 267
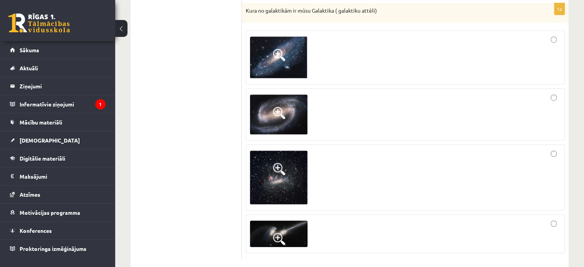
click at [519, 51] on div at bounding box center [405, 57] width 311 height 45
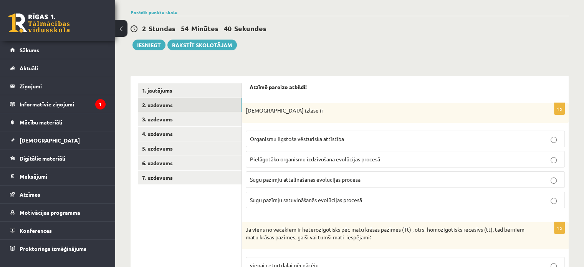
scroll to position [57, 0]
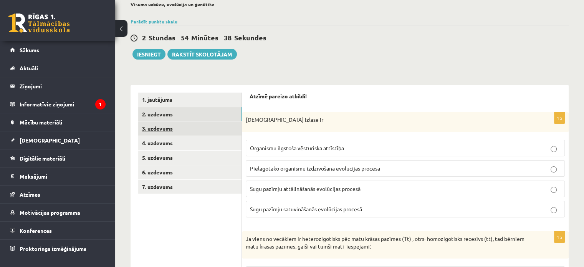
click at [215, 134] on link "3. uzdevums" at bounding box center [189, 128] width 103 height 14
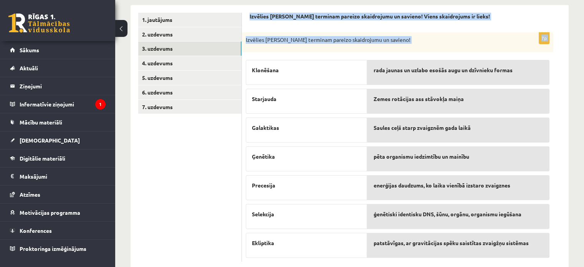
scroll to position [153, 0]
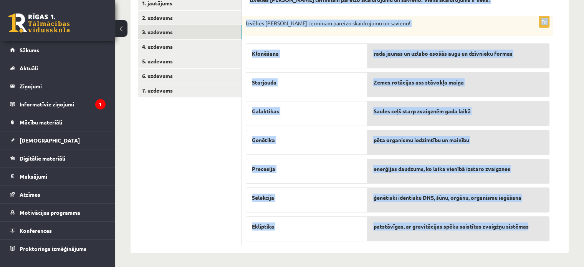
drag, startPoint x: 250, startPoint y: 25, endPoint x: 531, endPoint y: 222, distance: 343.7
click at [531, 222] on form "Izvēlies katram terminam pareizo skaidrojumu un savieno! Viens skaidrojums ir l…" at bounding box center [405, 120] width 311 height 249
copy form "Izvēlies katram terminam pareizo skaidrojumu un savieno! Viens skaidrojums ir l…"
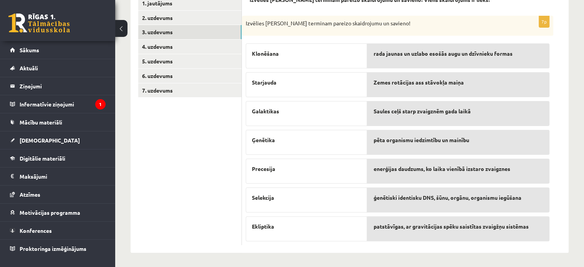
click at [204, 136] on ul "1. jautājums 2. uzdevums 3. uzdevums 4. uzdevums 5. uzdevums 6. uzdevums 7. uzd…" at bounding box center [190, 120] width 104 height 249
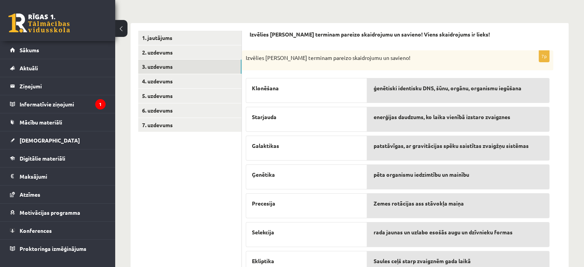
scroll to position [115, 0]
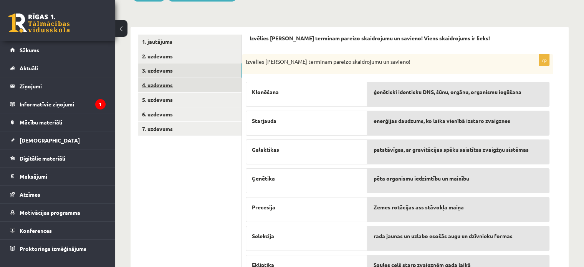
click at [204, 83] on link "4. uzdevums" at bounding box center [189, 85] width 103 height 14
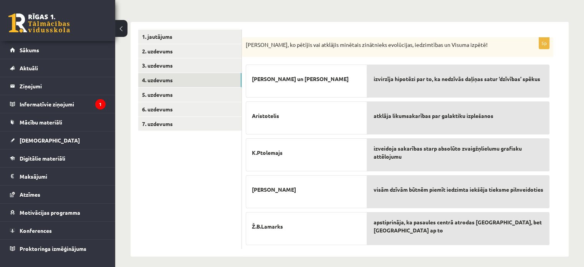
scroll to position [124, 0]
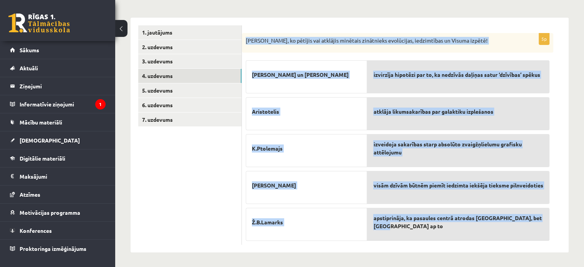
drag, startPoint x: 247, startPoint y: 39, endPoint x: 493, endPoint y: 226, distance: 309.1
click at [493, 226] on div "5p Nosaki, ko pētījis vai atklājis minētais zinātnieks evolūcijas, iedzimtības …" at bounding box center [397, 139] width 311 height 212
copy div "Nosaki, ko pētījis vai atklājis minētais zinātnieks evolūcijas, iedzimtības un …"
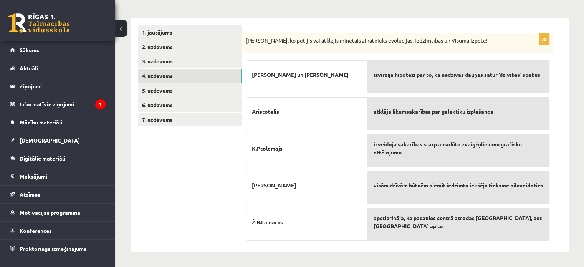
click at [227, 162] on ul "1. jautājums 2. uzdevums 3. uzdevums 4. uzdevums 5. uzdevums 6. uzdevums 7. uzd…" at bounding box center [190, 135] width 104 height 220
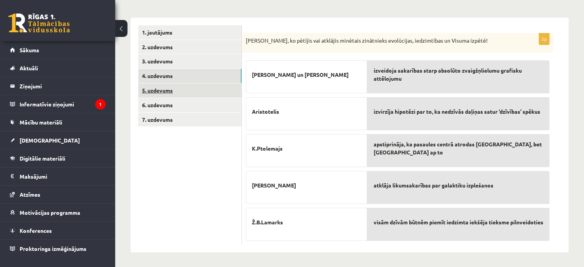
click at [187, 93] on link "5. uzdevums" at bounding box center [189, 90] width 103 height 14
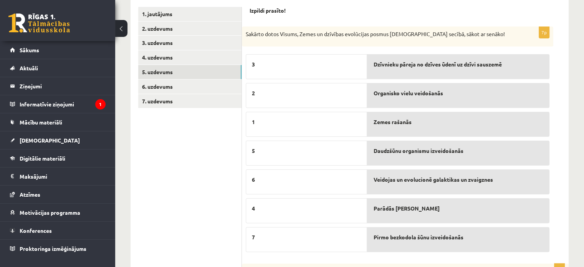
scroll to position [144, 0]
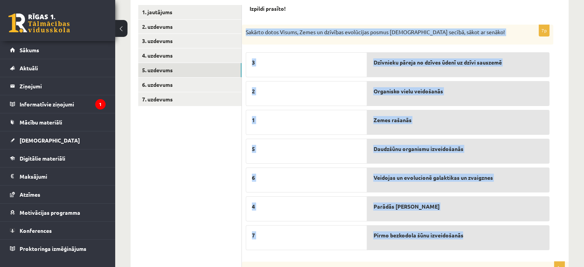
drag, startPoint x: 246, startPoint y: 78, endPoint x: 480, endPoint y: 239, distance: 284.7
click at [480, 239] on div "7p Sakārto dotos Visums, Zemes un dzīvības evolūcijas posmus pareizā secībā, sā…" at bounding box center [397, 139] width 311 height 229
copy div "Sakārto dotos Visums, Zemes un dzīvības evolūcijas posmus pareizā secībā, sākot…"
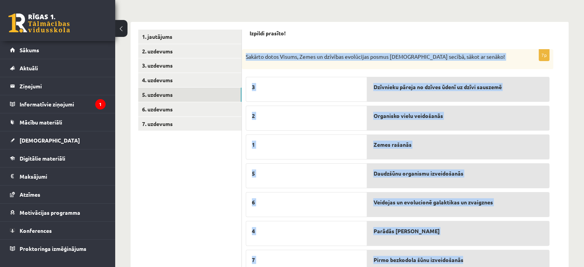
scroll to position [119, 0]
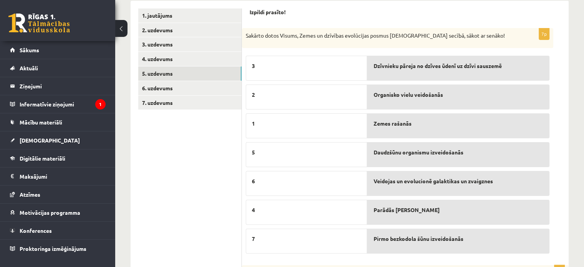
scroll to position [144, 0]
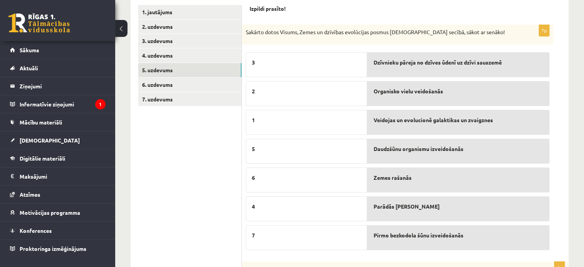
drag, startPoint x: 306, startPoint y: 119, endPoint x: 307, endPoint y: 110, distance: 8.8
click at [307, 110] on div "1" at bounding box center [306, 122] width 121 height 25
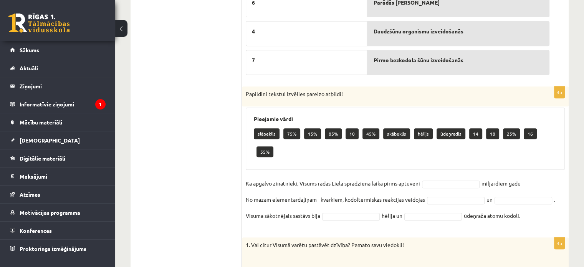
scroll to position [303, 0]
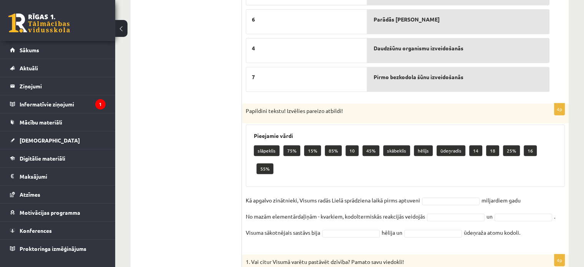
drag, startPoint x: 246, startPoint y: 109, endPoint x: 526, endPoint y: 209, distance: 297.6
click at [526, 209] on div "4p Papildini tekstu! Izvēlies pareizo atbildi! Pieejamie vārdi slāpeklis 75% 15…" at bounding box center [405, 174] width 327 height 143
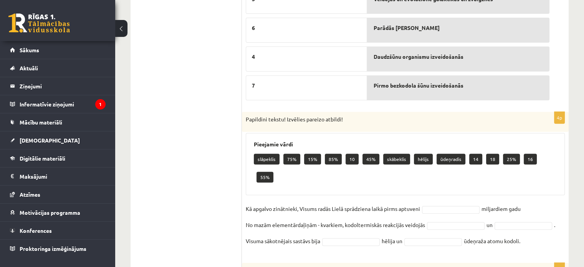
scroll to position [290, 0]
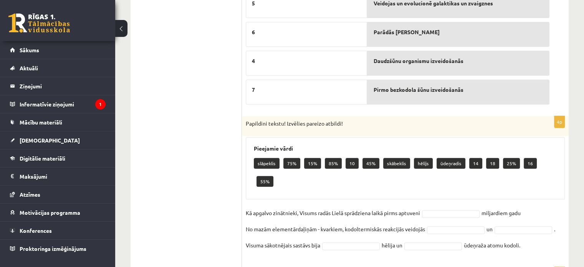
copy div "Papildini tekstu! Izvēlies pareizo atbildi! Pieejamie vārdi slāpeklis 75% 15% 8…"
click at [215, 152] on ul "1. jautājums 2. uzdevums 3. uzdevums 4. uzdevums 5. uzdevums 6. uzdevums 7. uzd…" at bounding box center [190, 176] width 104 height 634
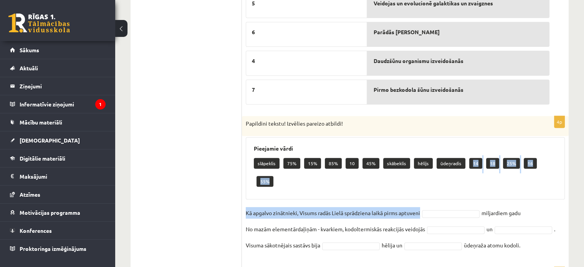
drag, startPoint x: 471, startPoint y: 161, endPoint x: 466, endPoint y: 181, distance: 20.6
click at [466, 181] on div "4p Papildini tekstu! Izvēlies pareizo atbildi! Pieejamie vārdi slāpeklis 75% 15…" at bounding box center [405, 187] width 327 height 143
click at [472, 164] on p "14" at bounding box center [475, 163] width 13 height 11
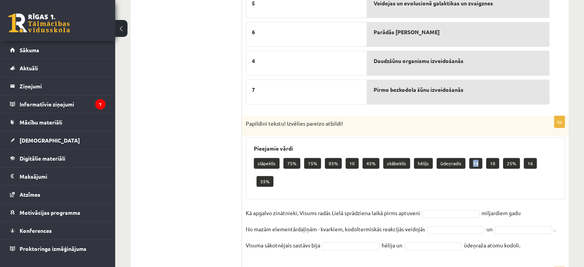
drag, startPoint x: 472, startPoint y: 164, endPoint x: 467, endPoint y: 174, distance: 10.8
click at [467, 174] on div "Pieejamie vārdi slāpeklis 75% 15% 85% 10 45% skābeklis hēlijs ūdeņradis 14 18 2…" at bounding box center [405, 168] width 319 height 63
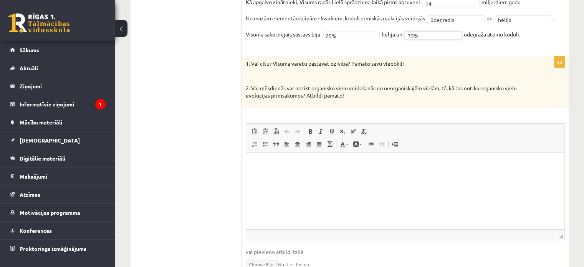
scroll to position [482, 0]
drag, startPoint x: 251, startPoint y: 61, endPoint x: 355, endPoint y: 96, distance: 110.1
click at [355, 96] on div "1. Vai citur Visumā varētu pastāvēt dzīvība? Pamato savu viedokli! 2. Vai mūsdi…" at bounding box center [405, 82] width 327 height 51
copy div "Vai citur Visumā varētu pastāvēt dzīvība? Pamato savu viedokli! 2. Vai mūsdienā…"
click at [468, 176] on html at bounding box center [405, 164] width 318 height 23
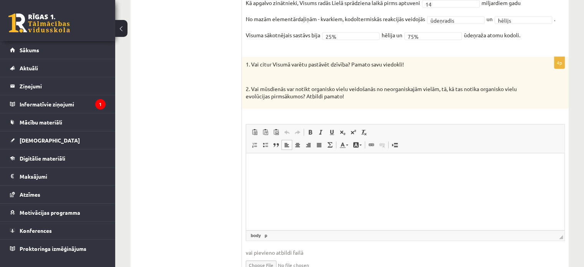
click at [465, 176] on html at bounding box center [405, 164] width 318 height 23
drag, startPoint x: 465, startPoint y: 179, endPoint x: 497, endPoint y: 158, distance: 37.8
click at [497, 158] on html at bounding box center [405, 164] width 318 height 23
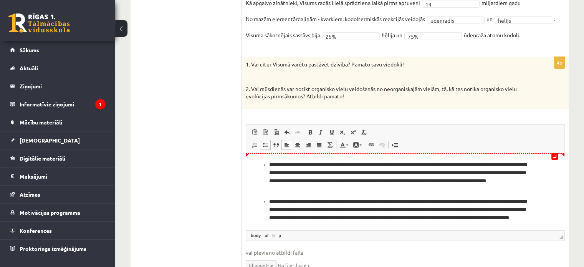
click at [267, 165] on ul "**********" at bounding box center [405, 195] width 303 height 69
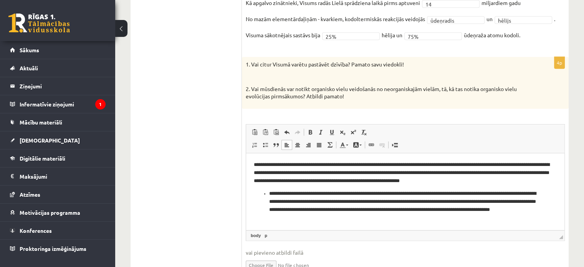
click at [268, 196] on ul "**********" at bounding box center [405, 205] width 303 height 32
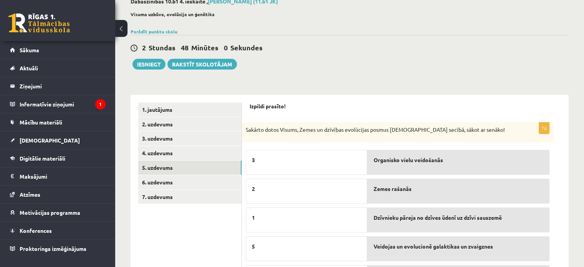
scroll to position [46, 0]
click at [195, 180] on link "6. uzdevums" at bounding box center [189, 182] width 103 height 14
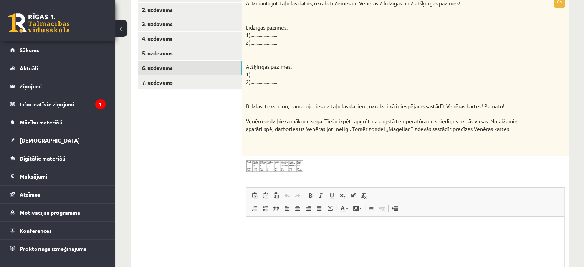
scroll to position [162, 0]
click at [288, 167] on img at bounding box center [275, 165] width 58 height 12
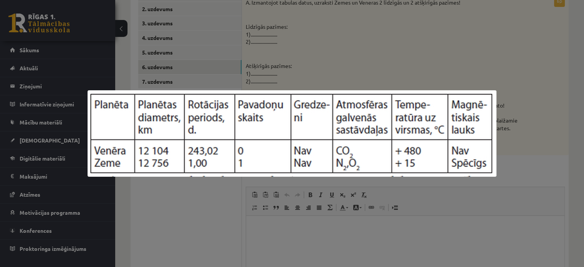
click at [502, 153] on div at bounding box center [292, 133] width 584 height 267
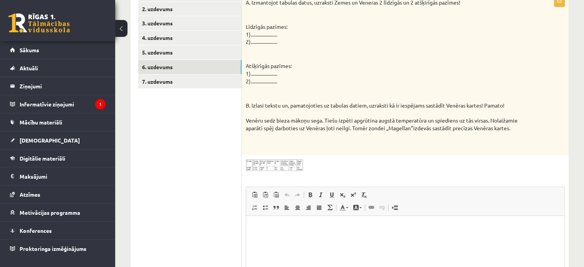
scroll to position [149, 0]
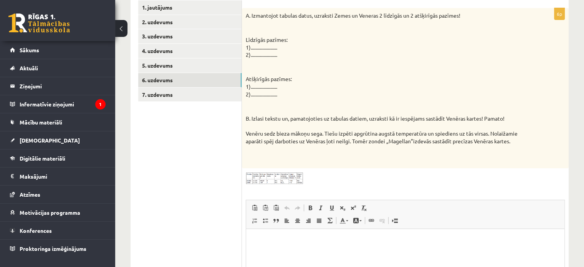
drag, startPoint x: 246, startPoint y: 15, endPoint x: 526, endPoint y: 142, distance: 307.3
click at [526, 142] on div "A. Izmantojot tabulas datus, uzraksti Zemes un Veneras 2 līdzīgās un 2 atšķirīg…" at bounding box center [405, 88] width 327 height 161
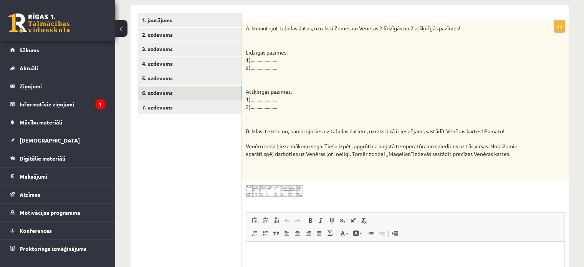
copy div "A. Izmantojot tabulas datus, uzraksti Zemes un Veneras 2 līdzīgās un 2 atšķirīg…"
click at [269, 187] on img at bounding box center [275, 191] width 58 height 12
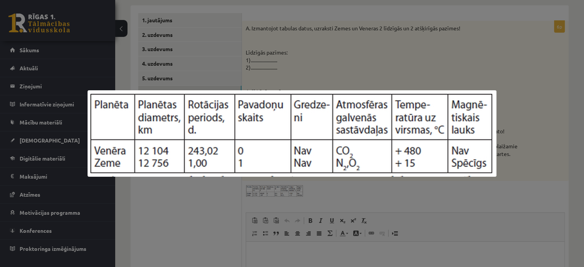
click at [548, 124] on div at bounding box center [292, 133] width 584 height 267
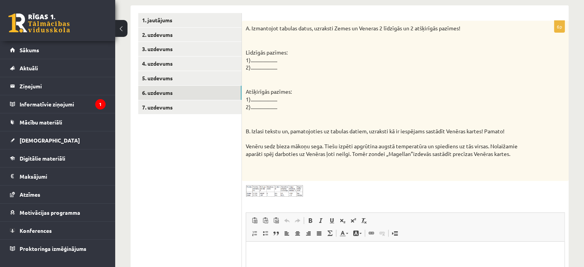
drag, startPoint x: 247, startPoint y: 26, endPoint x: 522, endPoint y: 154, distance: 303.4
click at [522, 154] on div "A. Izmantojot tabulas datus, uzraksti Zemes un Veneras 2 līdzīgās un 2 atšķirīg…" at bounding box center [405, 101] width 327 height 161
copy div "A. Izmantojot tabulas datus, uzraksti Zemes un Veneras 2 līdzīgās un 2 atšķirīg…"
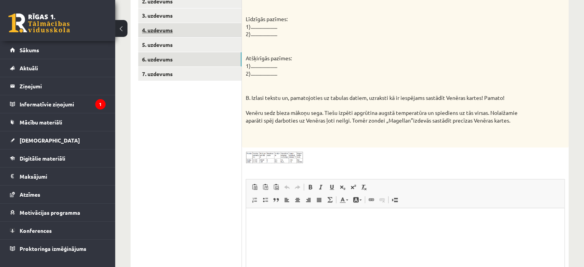
scroll to position [175, 0]
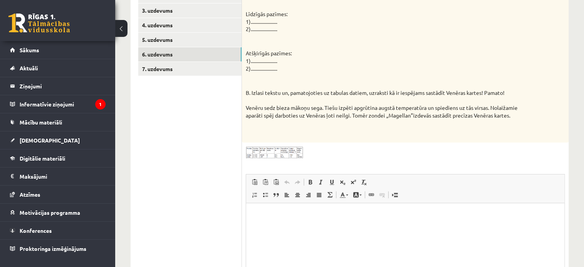
click at [275, 153] on img at bounding box center [275, 152] width 58 height 12
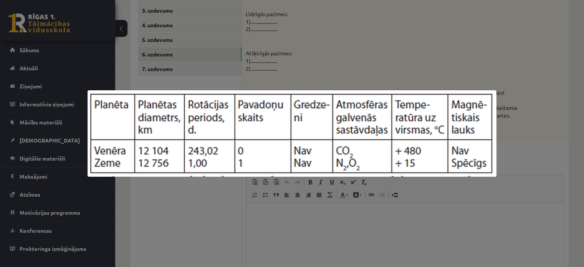
click at [465, 76] on div at bounding box center [292, 133] width 584 height 267
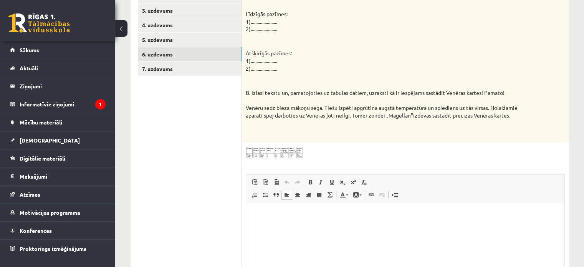
click at [321, 217] on p "Bagātinātā teksta redaktors, wiswyg-editor-user-answer-47363782925900" at bounding box center [405, 215] width 303 height 8
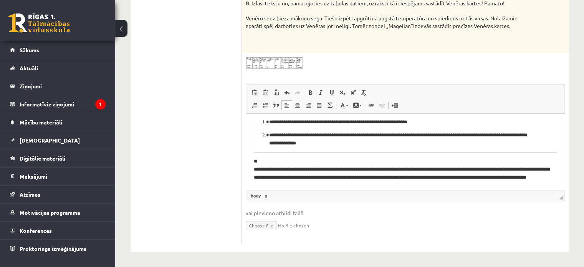
scroll to position [57, 0]
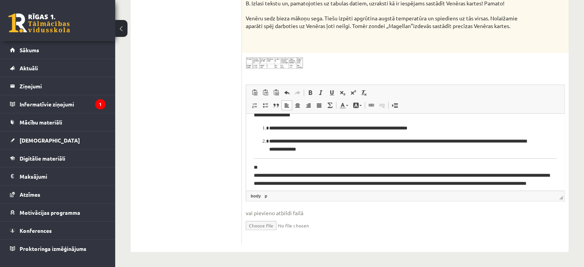
click at [555, 157] on html "**********" at bounding box center [405, 130] width 318 height 147
click at [569, 179] on div "Dabaszinības 10.b1 4. ieskaite , Marta Broka (11.b1 JK) Visuma uzbūve, evolūcij…" at bounding box center [349, 16] width 469 height 502
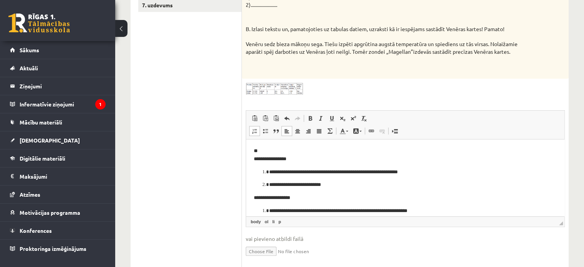
scroll to position [239, 0]
click at [253, 157] on html "**********" at bounding box center [405, 212] width 318 height 147
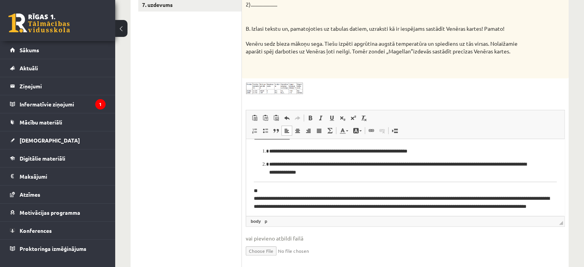
scroll to position [61, 0]
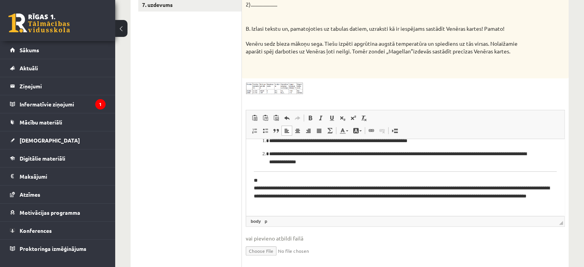
click at [255, 174] on body "**********" at bounding box center [405, 146] width 303 height 123
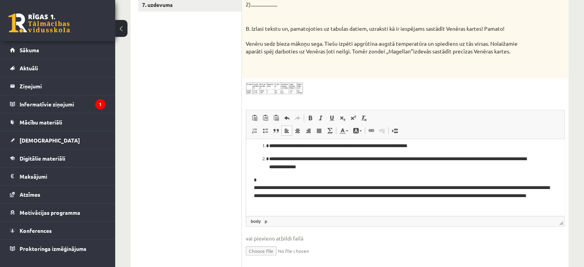
scroll to position [56, 0]
click at [254, 185] on p "**********" at bounding box center [402, 192] width 297 height 32
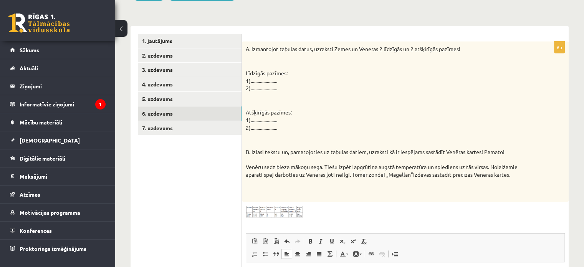
scroll to position [111, 0]
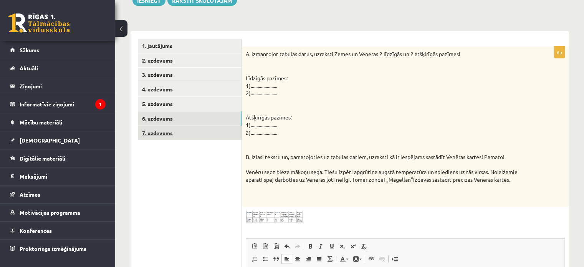
click at [157, 130] on link "7. uzdevums" at bounding box center [189, 133] width 103 height 14
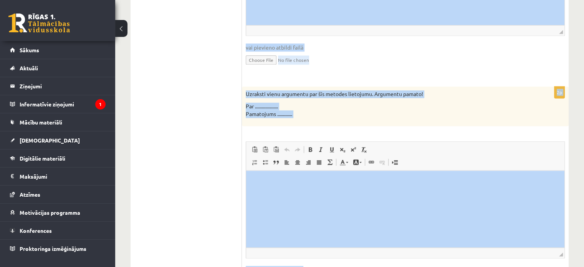
scroll to position [1073, 0]
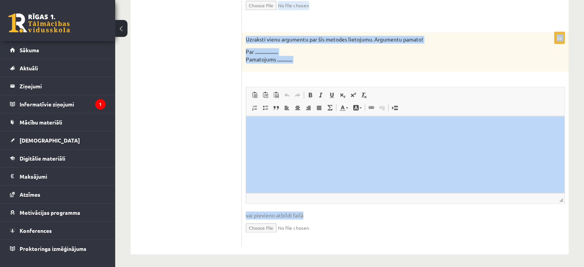
drag, startPoint x: 250, startPoint y: 54, endPoint x: 341, endPoint y: 69, distance: 92.9
copy form "Izlasi tekstu! Eksperiments ar cilvēka olšūnu Angļu zinātnieki izstrādāja metod…"
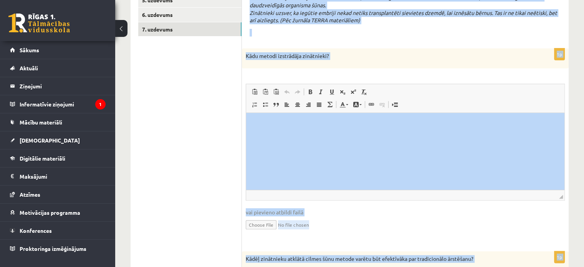
scroll to position [215, 0]
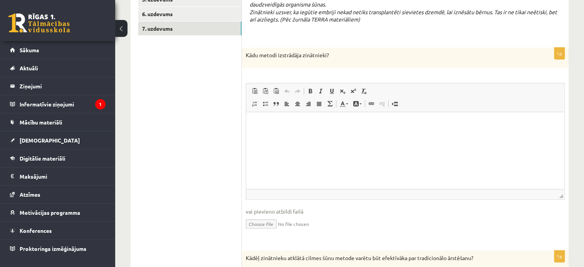
click at [495, 122] on p "Bagātinātā teksta redaktors, wiswyg-editor-user-answer-47363899456700" at bounding box center [405, 123] width 303 height 8
click at [282, 123] on p "Bagātinātā teksta redaktors, wiswyg-editor-user-answer-47363899456700" at bounding box center [405, 123] width 303 height 8
click at [274, 117] on html at bounding box center [405, 123] width 318 height 23
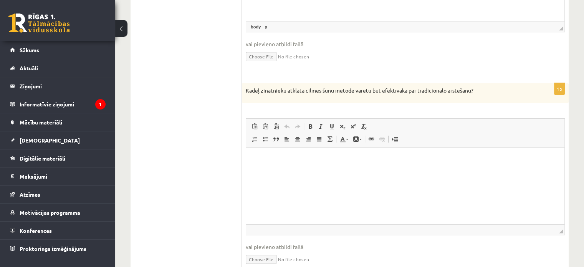
scroll to position [407, 0]
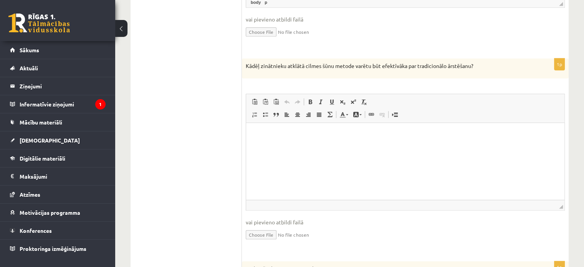
click at [344, 144] on html at bounding box center [405, 133] width 318 height 23
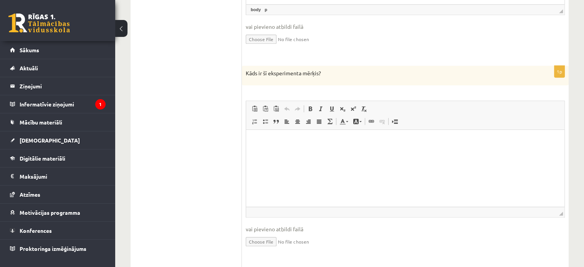
scroll to position [587, 0]
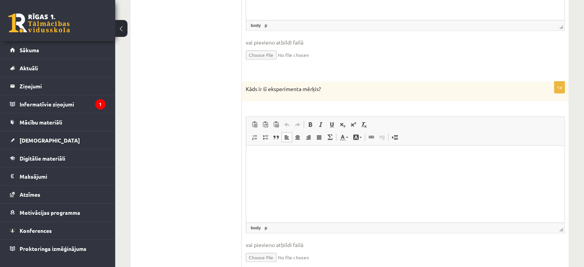
click at [316, 156] on p "Bagātinātā teksta redaktors, wiswyg-editor-user-answer-47363894970360" at bounding box center [405, 157] width 303 height 8
click at [315, 152] on html at bounding box center [405, 157] width 318 height 23
drag, startPoint x: 315, startPoint y: 152, endPoint x: 308, endPoint y: 157, distance: 8.8
click at [308, 158] on p "Bagātinātā teksta redaktors, wiswyg-editor-user-answer-47363894970360" at bounding box center [405, 157] width 303 height 8
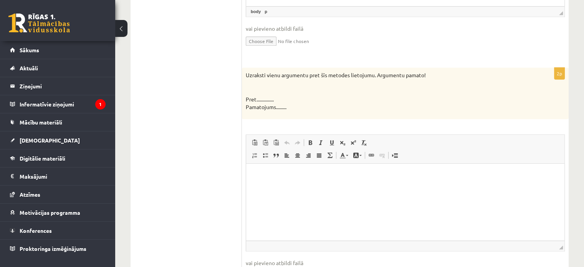
scroll to position [804, 0]
click at [282, 169] on html at bounding box center [405, 173] width 318 height 23
click at [280, 170] on html at bounding box center [405, 173] width 318 height 23
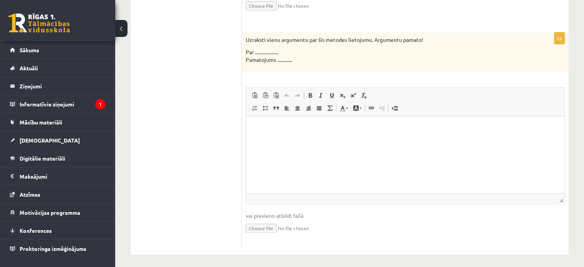
scroll to position [1073, 0]
drag, startPoint x: 246, startPoint y: 35, endPoint x: 300, endPoint y: 60, distance: 59.3
click at [300, 60] on div "Uzraksti vienu argumentu par šīs metodes lietojumu. Argumentu pamato! Par .....…" at bounding box center [405, 52] width 327 height 40
click at [314, 137] on html at bounding box center [405, 127] width 318 height 23
drag, startPoint x: 314, startPoint y: 137, endPoint x: 311, endPoint y: 131, distance: 6.7
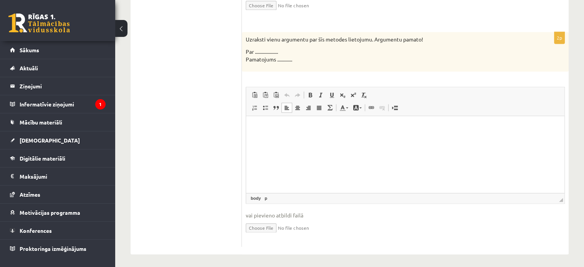
click at [311, 131] on p "Bagātinātā teksta redaktors, wiswyg-editor-user-answer-47363919516100" at bounding box center [405, 128] width 303 height 8
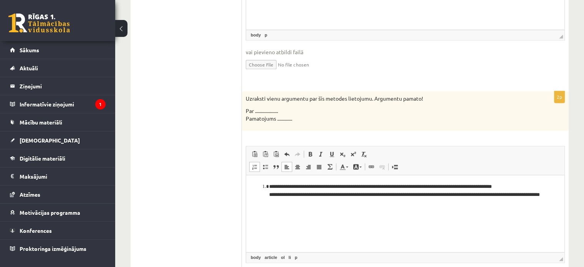
scroll to position [996, 0]
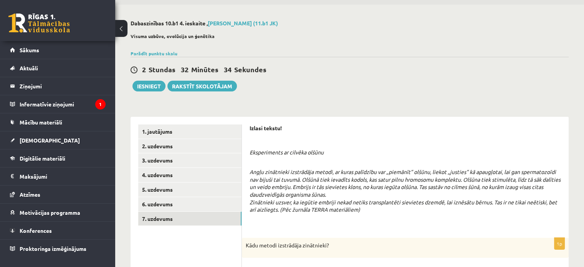
scroll to position [25, 0]
click at [144, 83] on button "Iesniegt" at bounding box center [148, 85] width 33 height 11
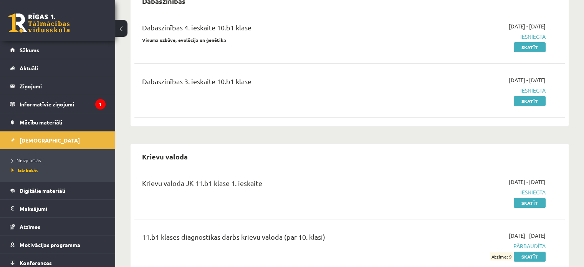
scroll to position [272, 0]
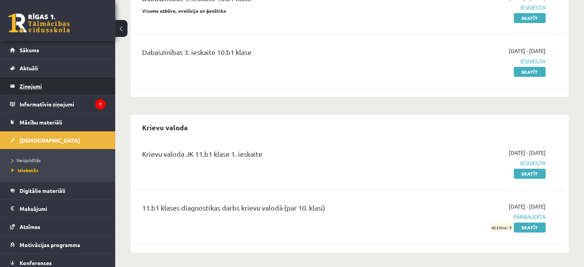
click at [39, 87] on legend "Ziņojumi 0" at bounding box center [63, 86] width 86 height 18
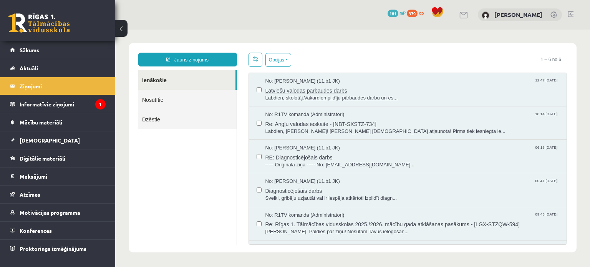
click at [314, 91] on span "Latviešu valodas pārbaudes darbs" at bounding box center [412, 90] width 294 height 10
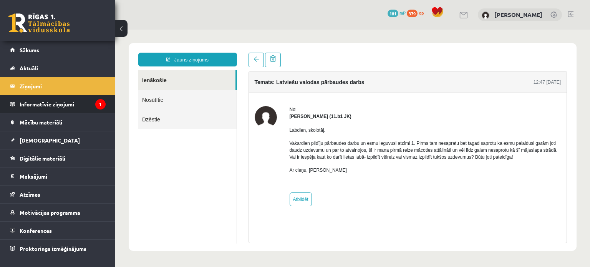
click at [48, 101] on legend "Informatīvie ziņojumi 1" at bounding box center [63, 104] width 86 height 18
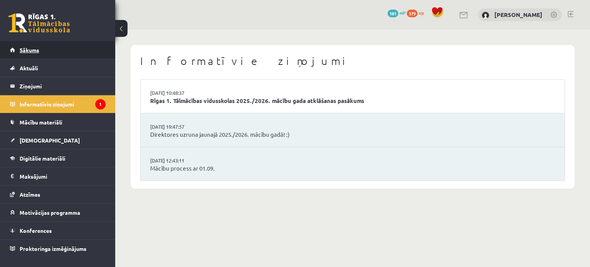
click at [36, 50] on span "Sākums" at bounding box center [30, 49] width 20 height 7
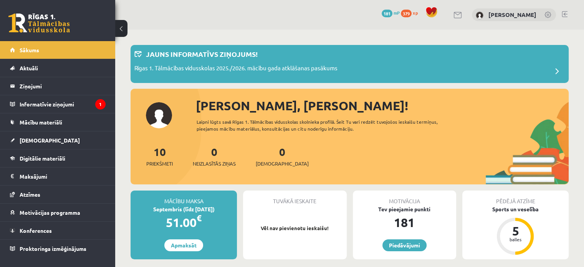
click at [412, 12] on span "379" at bounding box center [406, 14] width 11 height 8
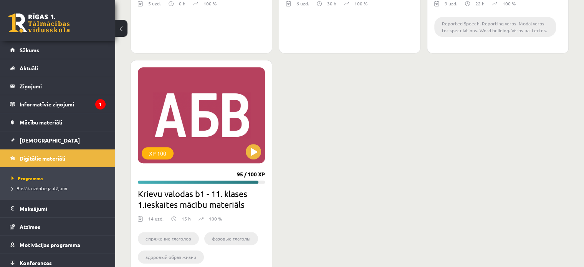
scroll to position [422, 0]
